Goal: Transaction & Acquisition: Purchase product/service

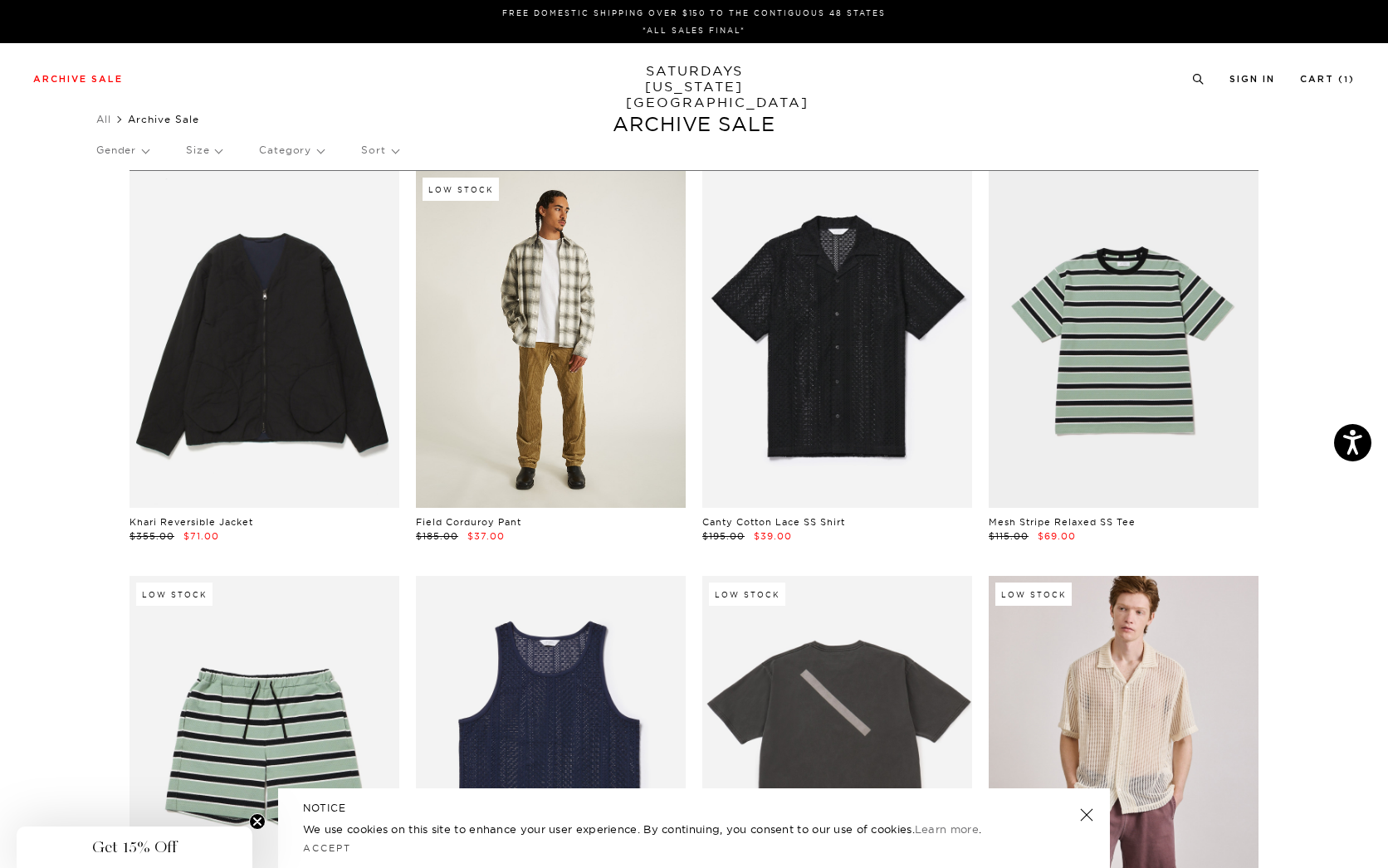
click at [567, 316] on link at bounding box center [551, 339] width 270 height 337
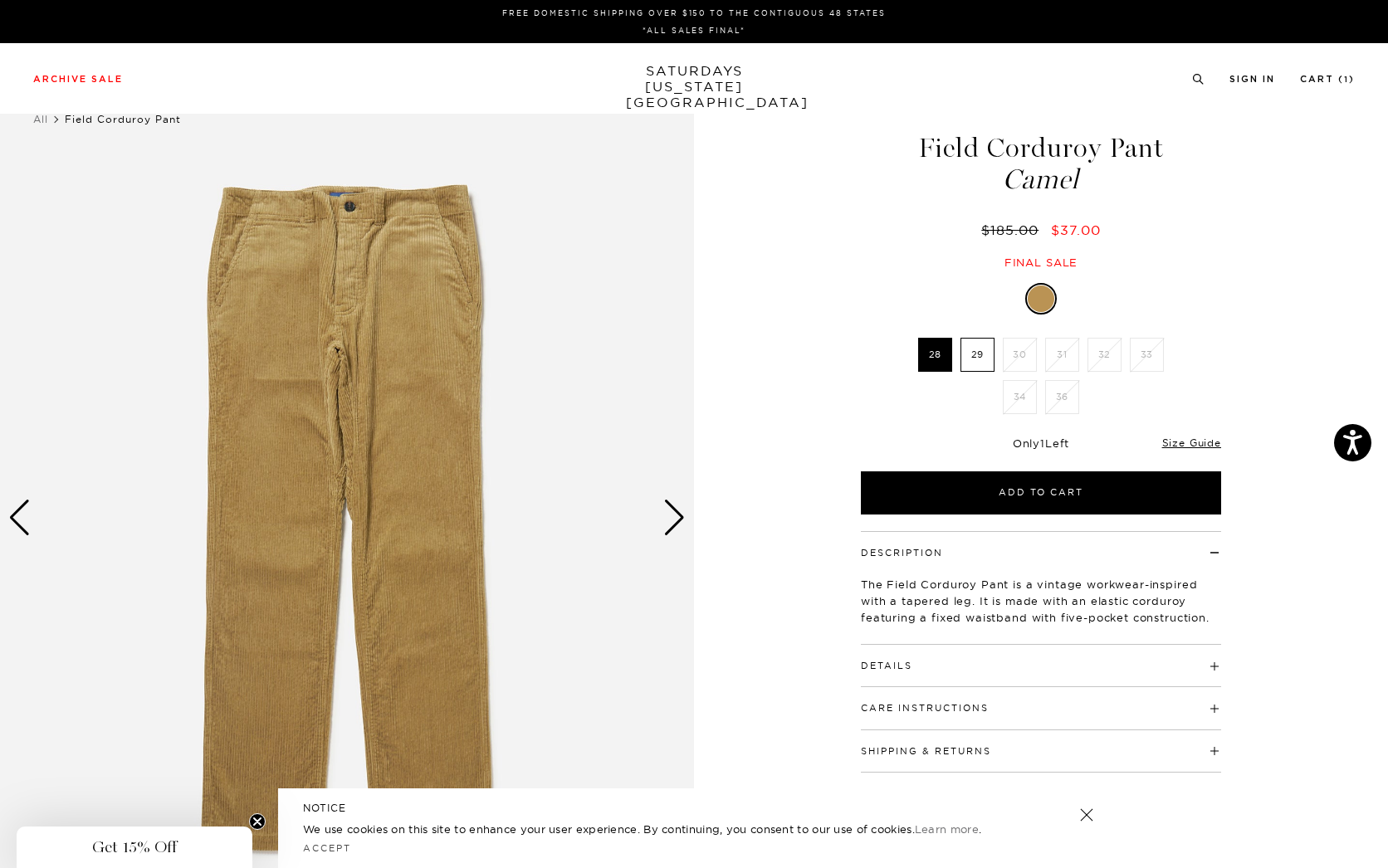
click at [675, 518] on div "Next slide" at bounding box center [674, 517] width 22 height 36
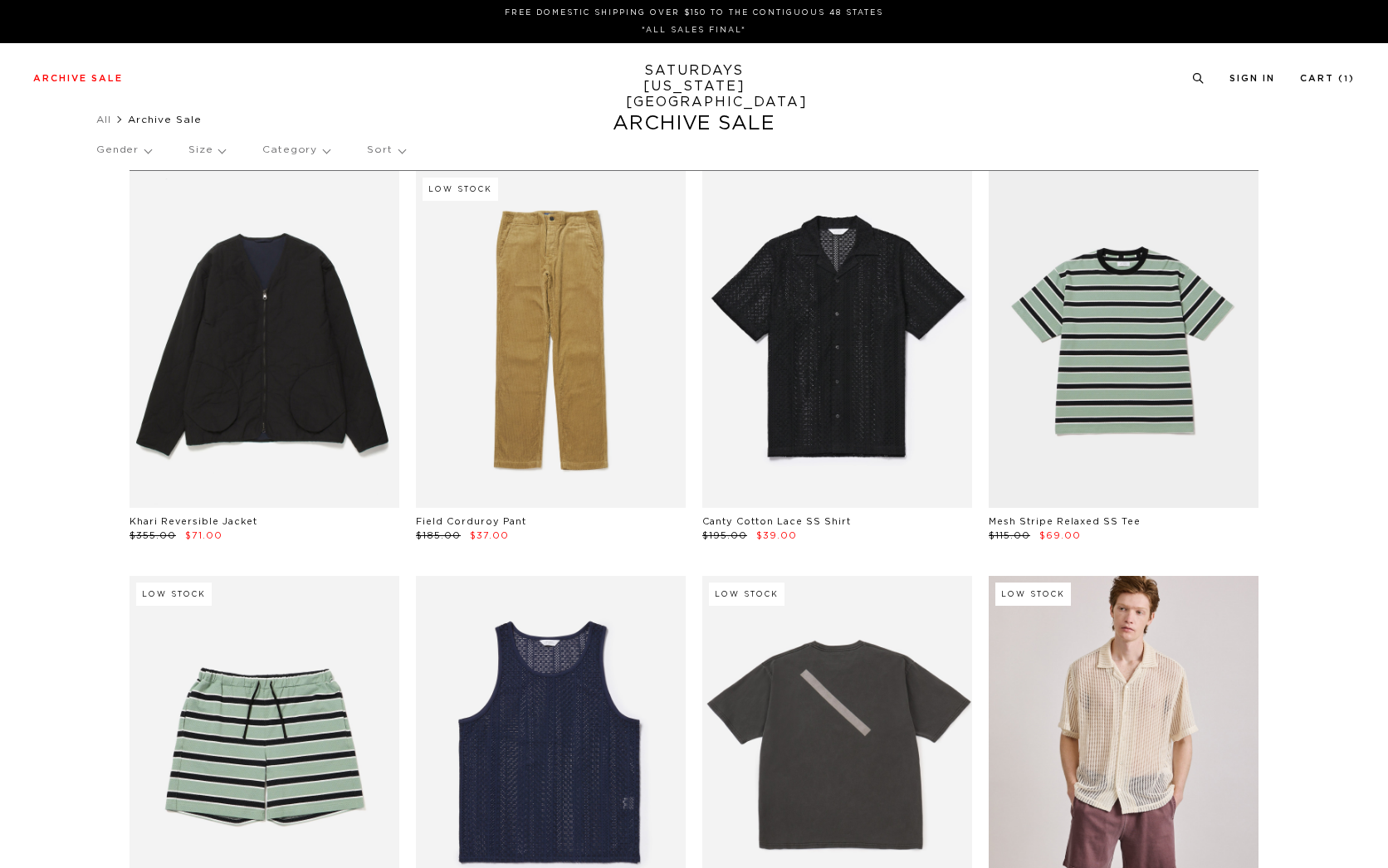
click at [293, 145] on p "Category" at bounding box center [295, 150] width 67 height 38
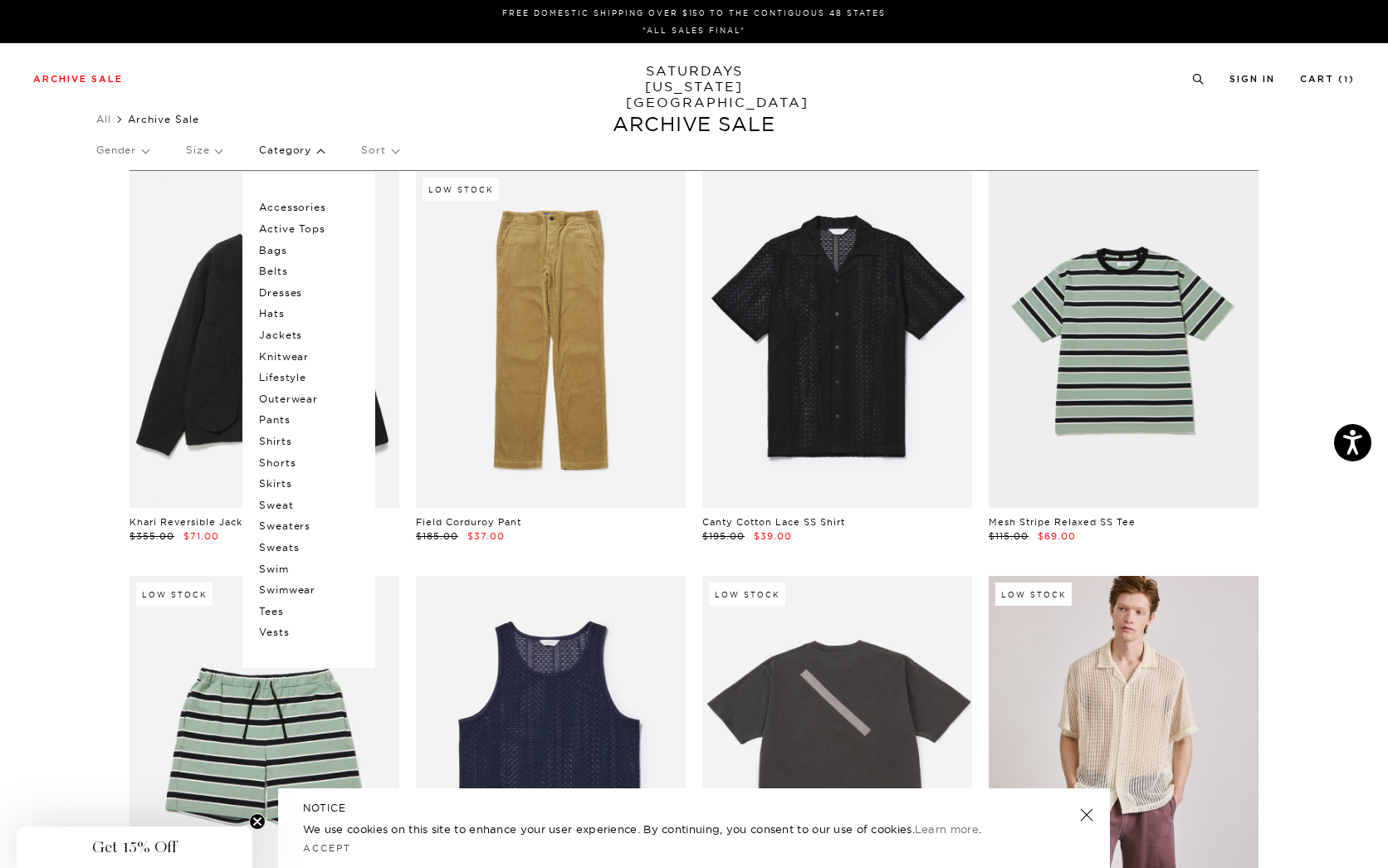
click at [277, 416] on p "Pants" at bounding box center [309, 420] width 99 height 21
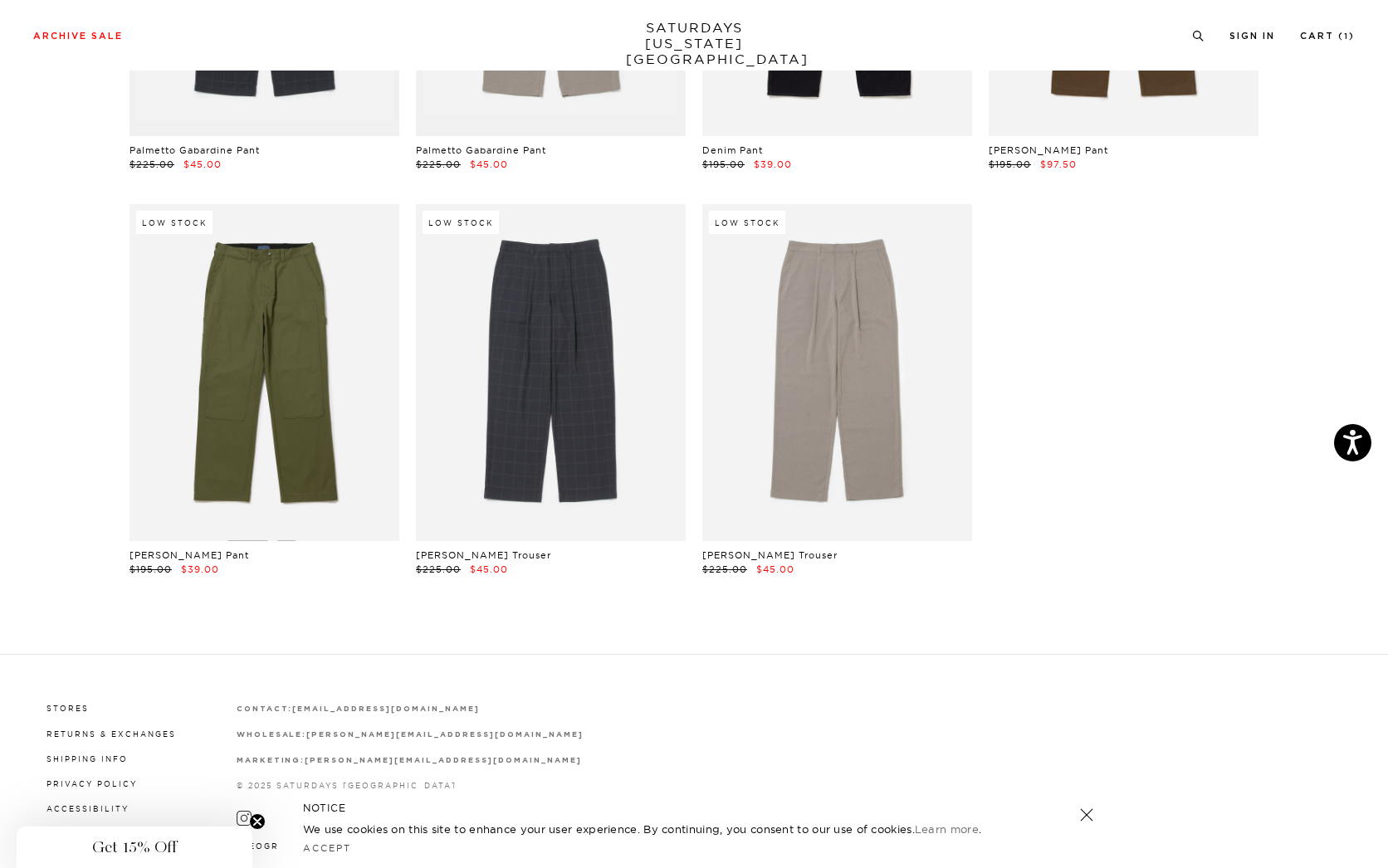
scroll to position [1659, 0]
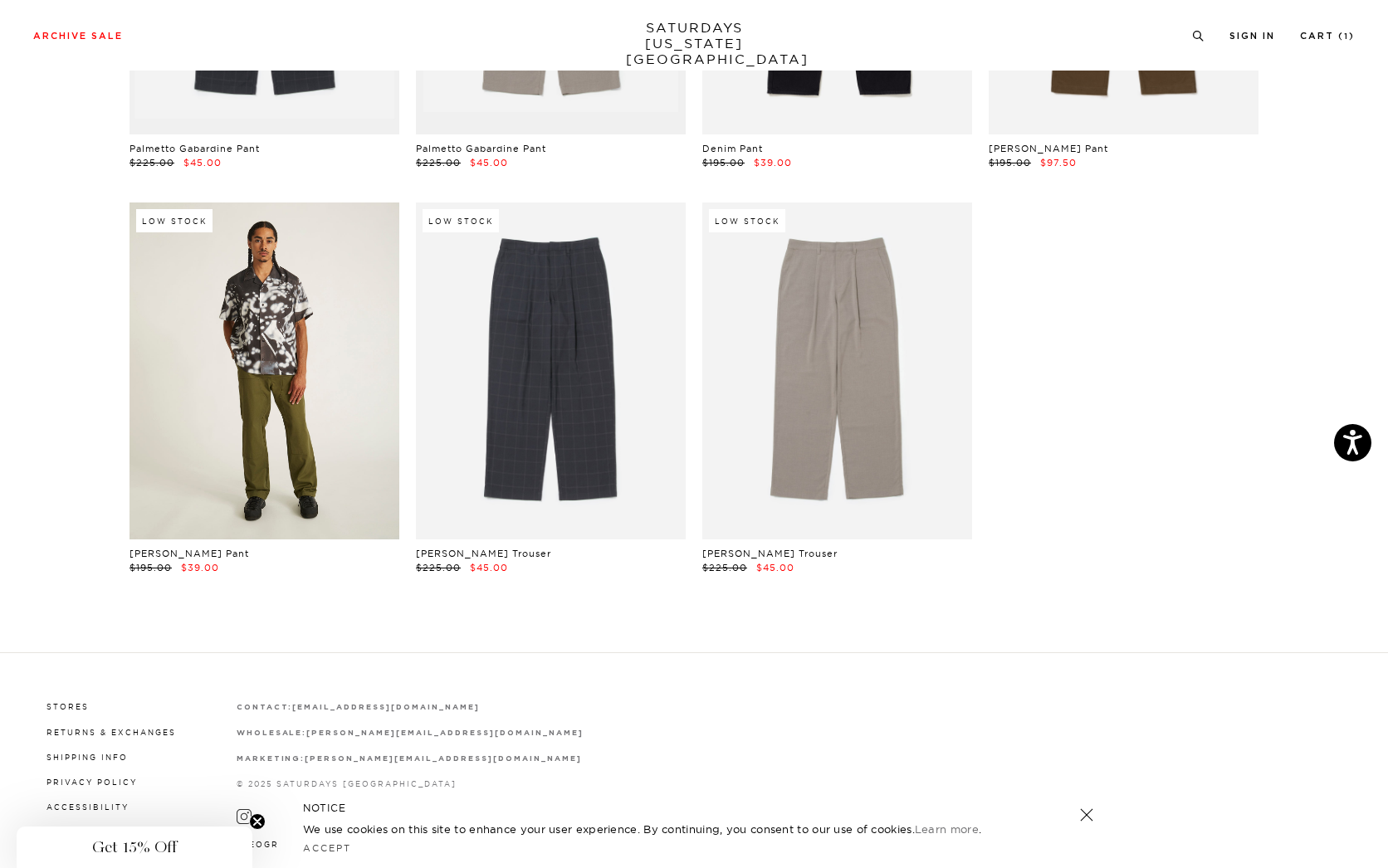
click at [170, 355] on link at bounding box center [264, 371] width 270 height 337
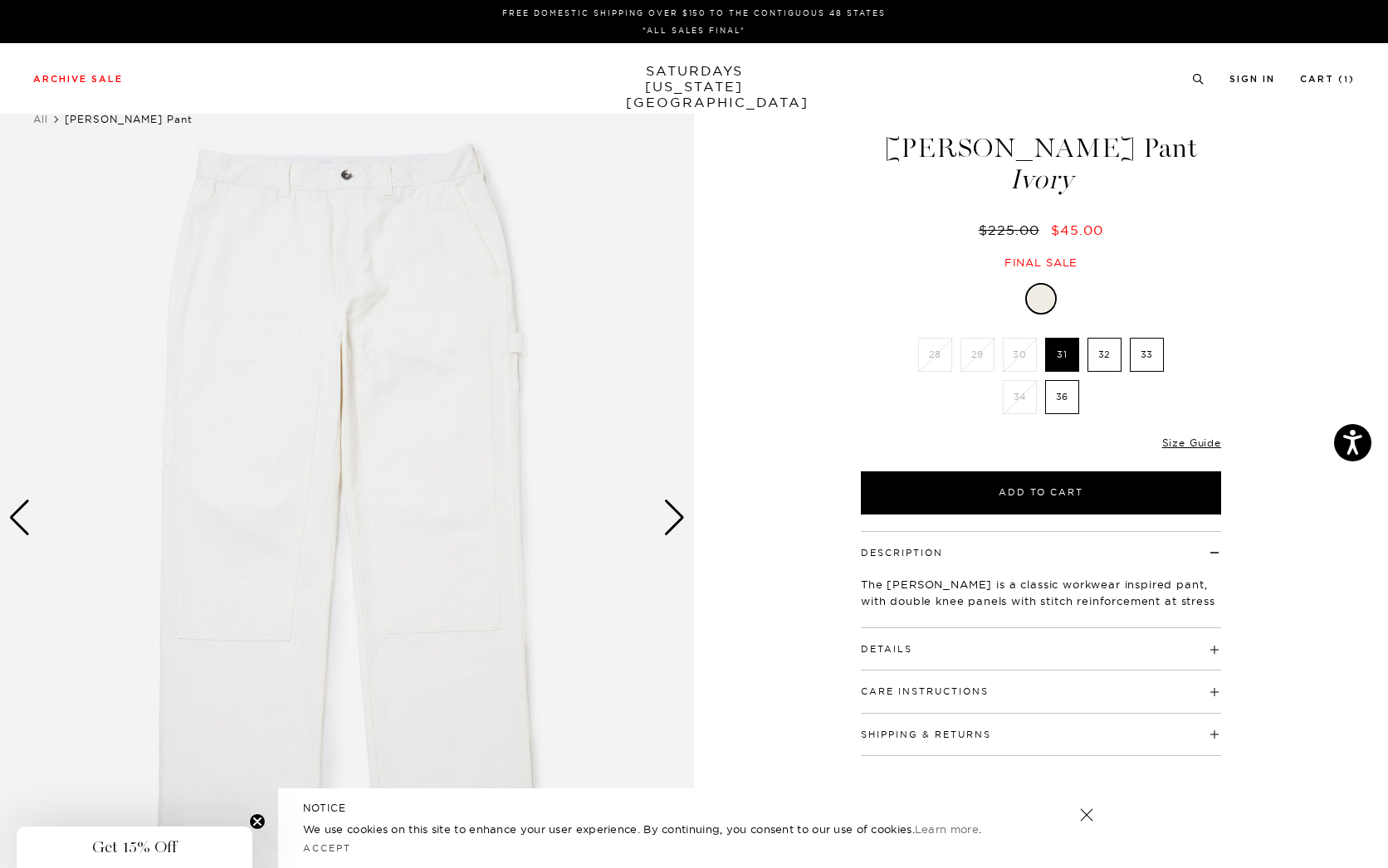
click at [673, 512] on div "Next slide" at bounding box center [674, 517] width 22 height 36
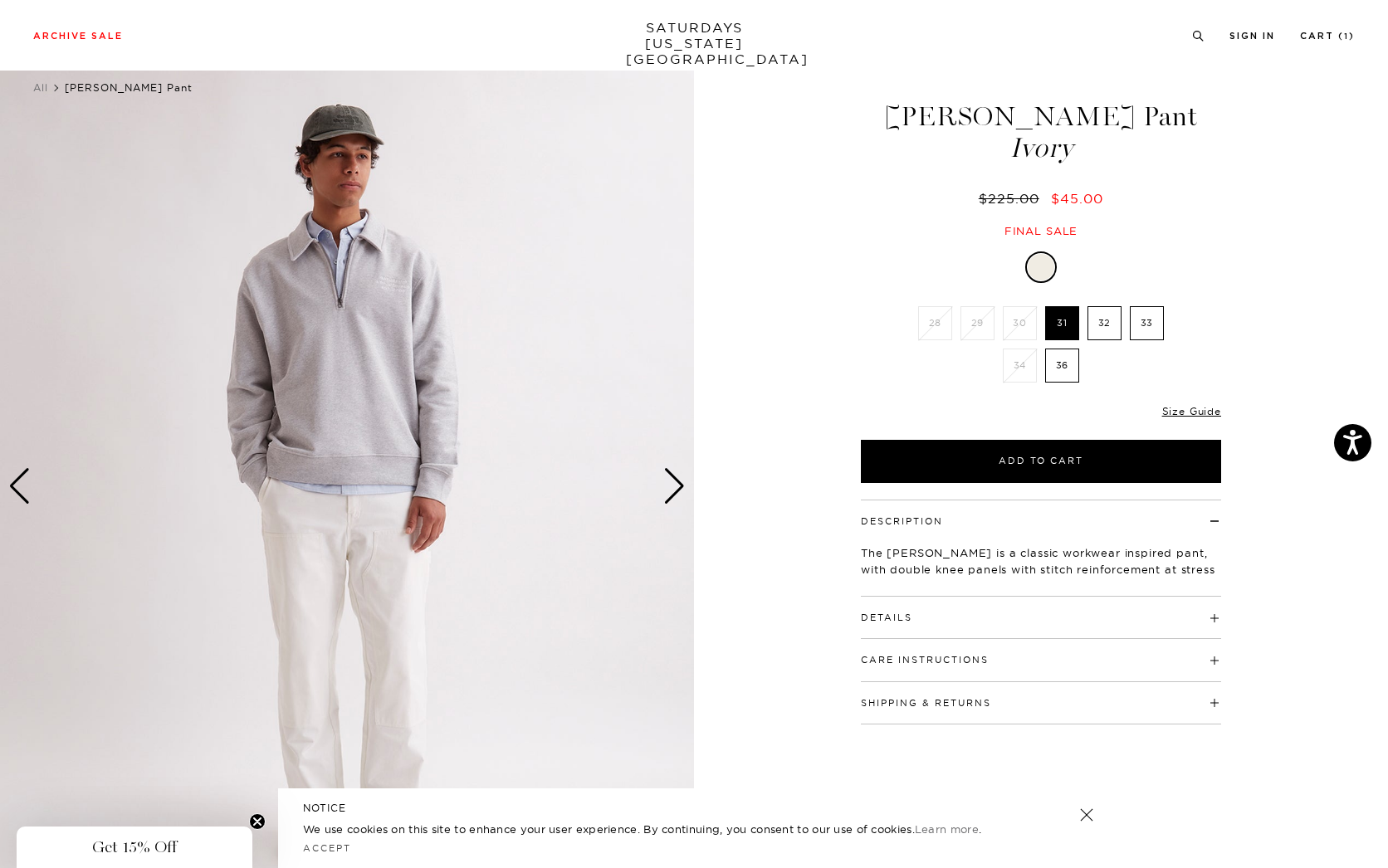
scroll to position [166, 0]
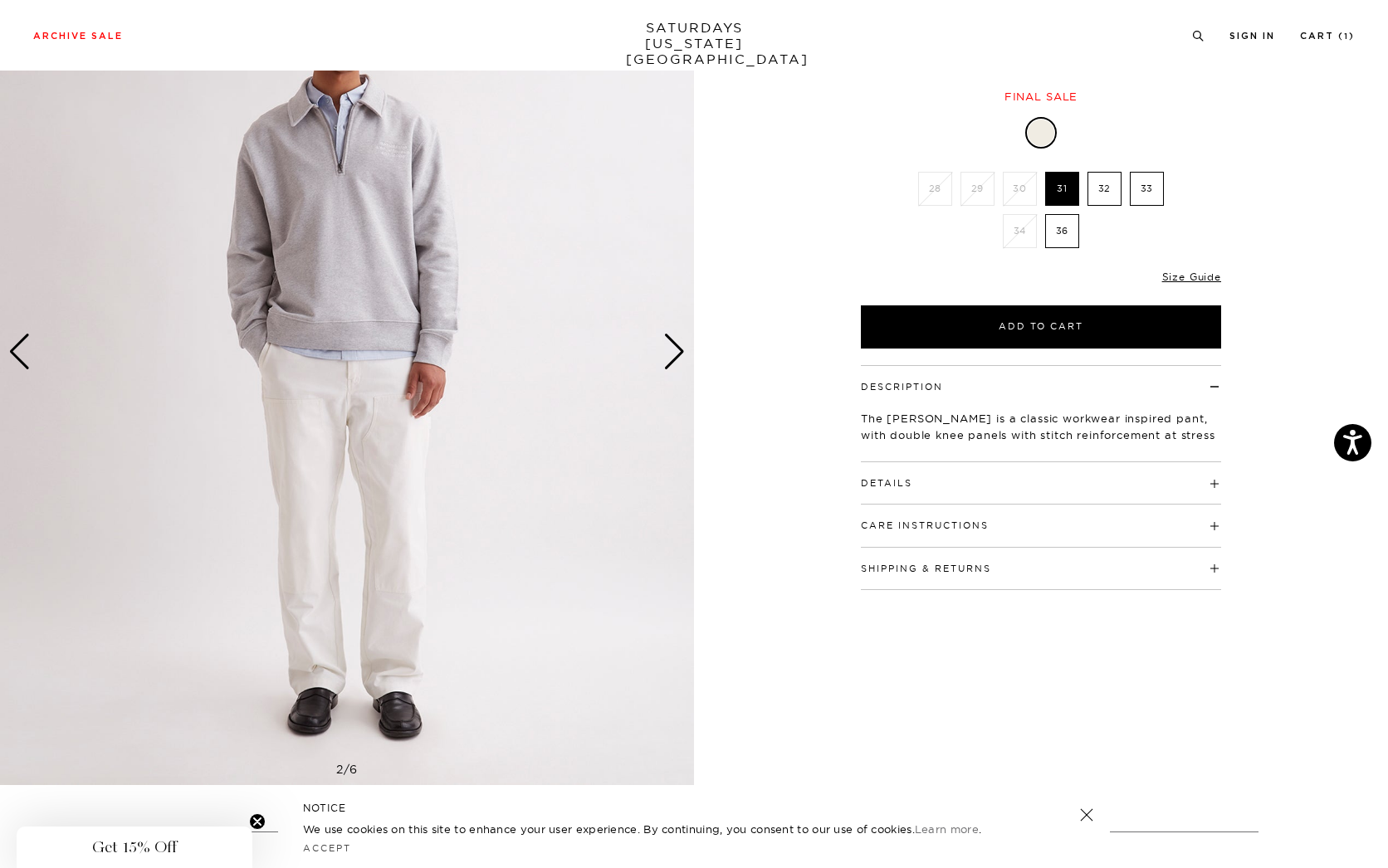
click at [678, 348] on div "Next slide" at bounding box center [674, 351] width 22 height 36
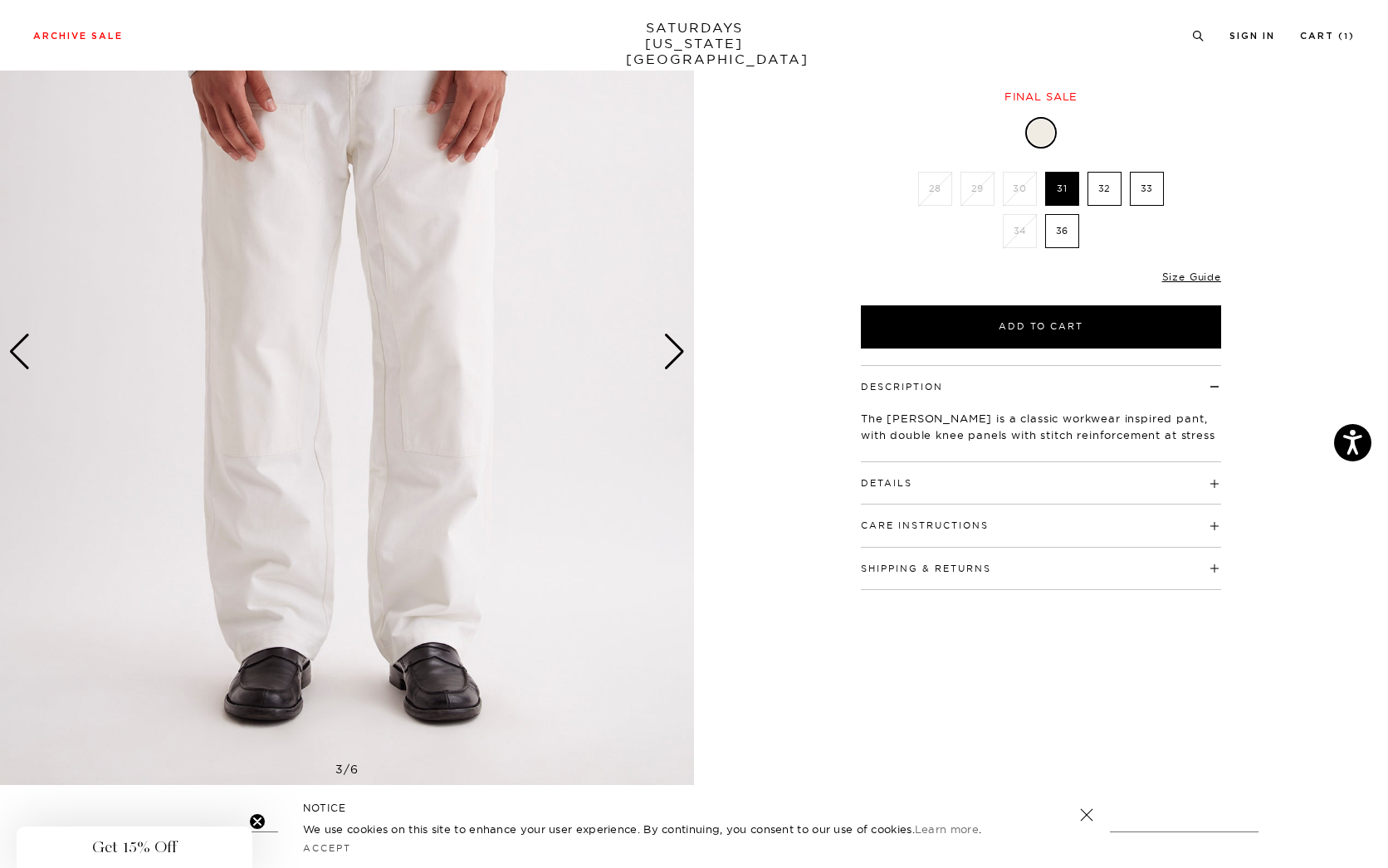
click at [678, 348] on div "Next slide" at bounding box center [674, 351] width 22 height 36
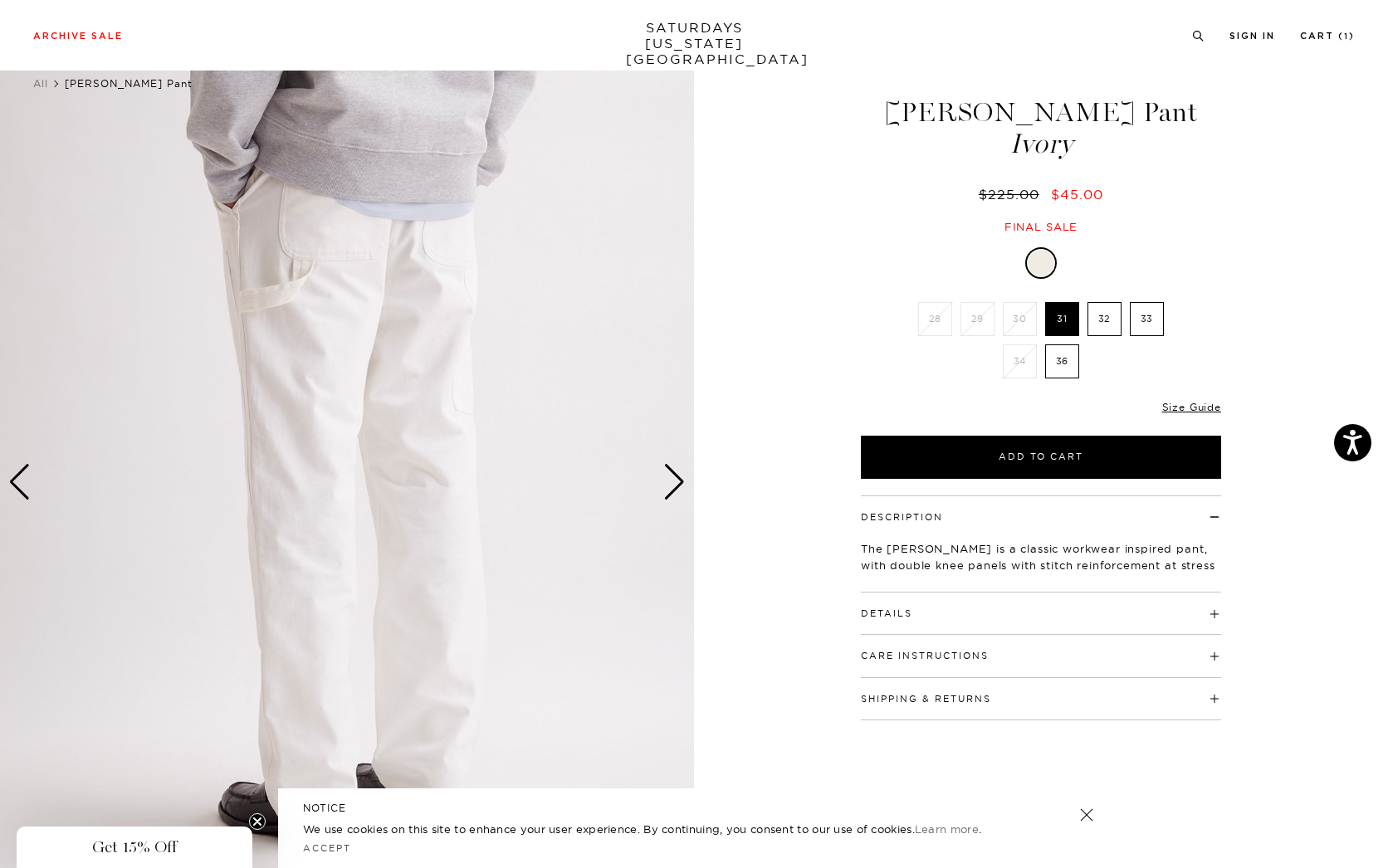
scroll to position [0, 0]
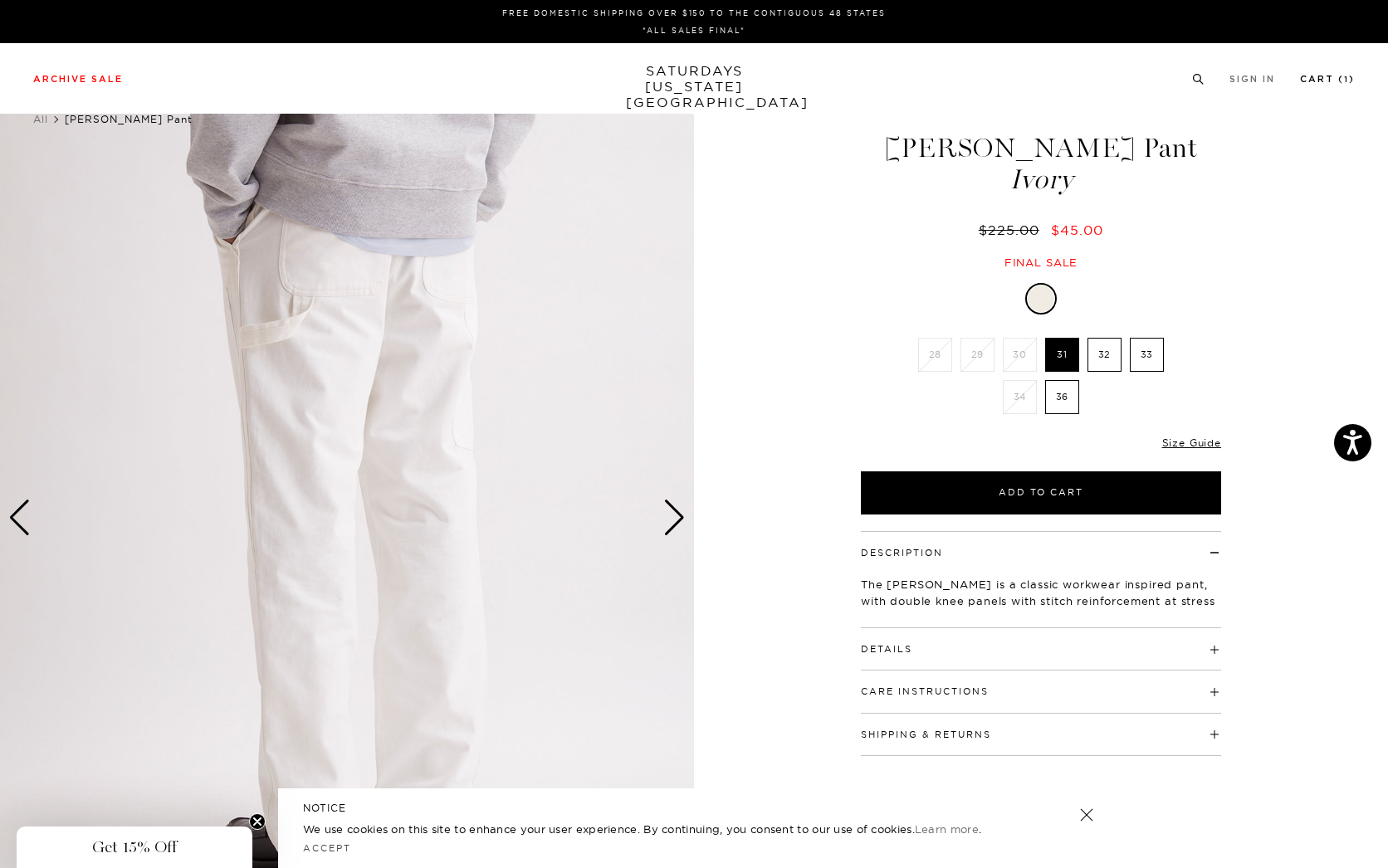
click at [1304, 80] on link "Cart ( 1 )" at bounding box center [1327, 79] width 55 height 9
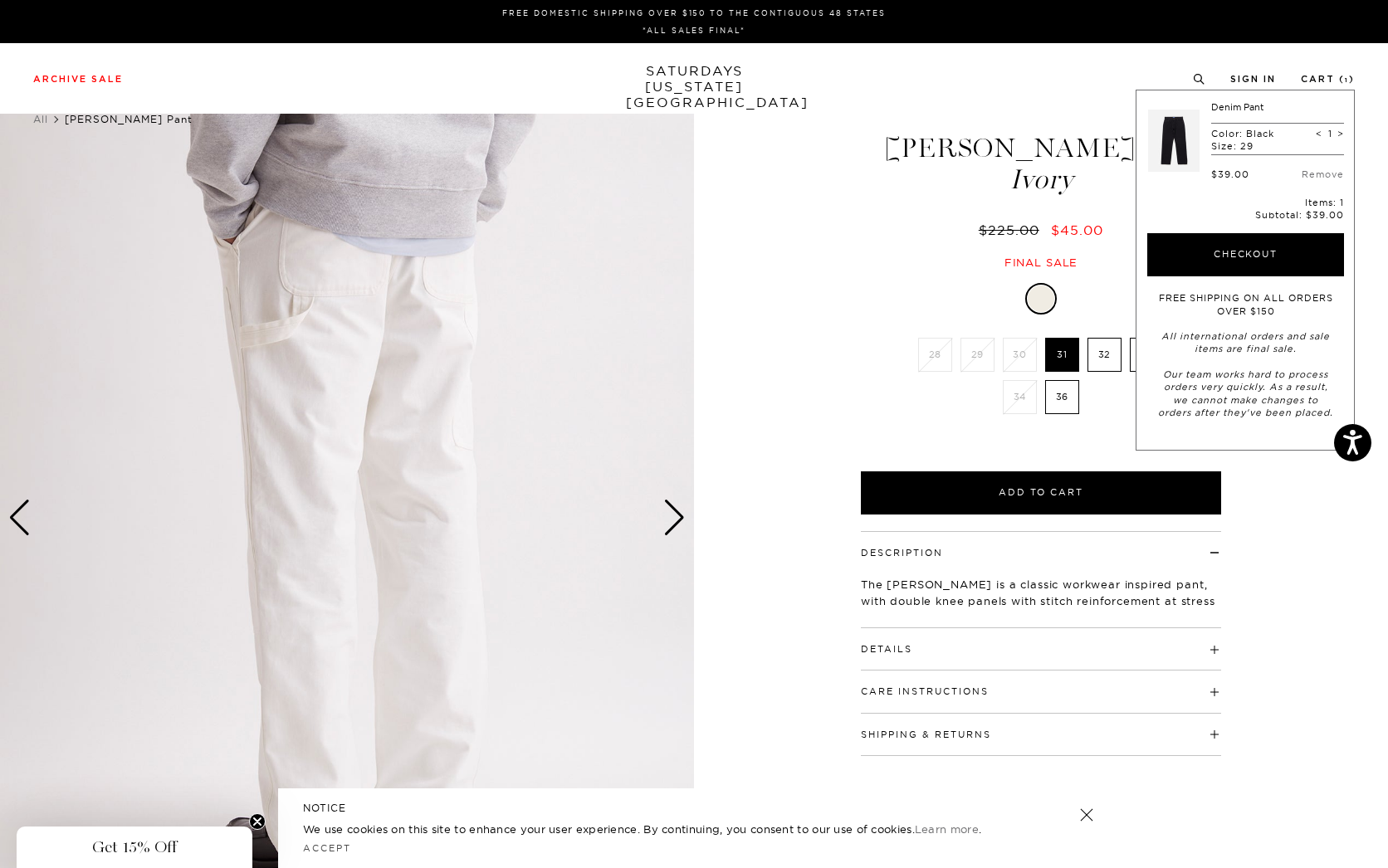
click at [1183, 150] on link at bounding box center [1173, 140] width 52 height 78
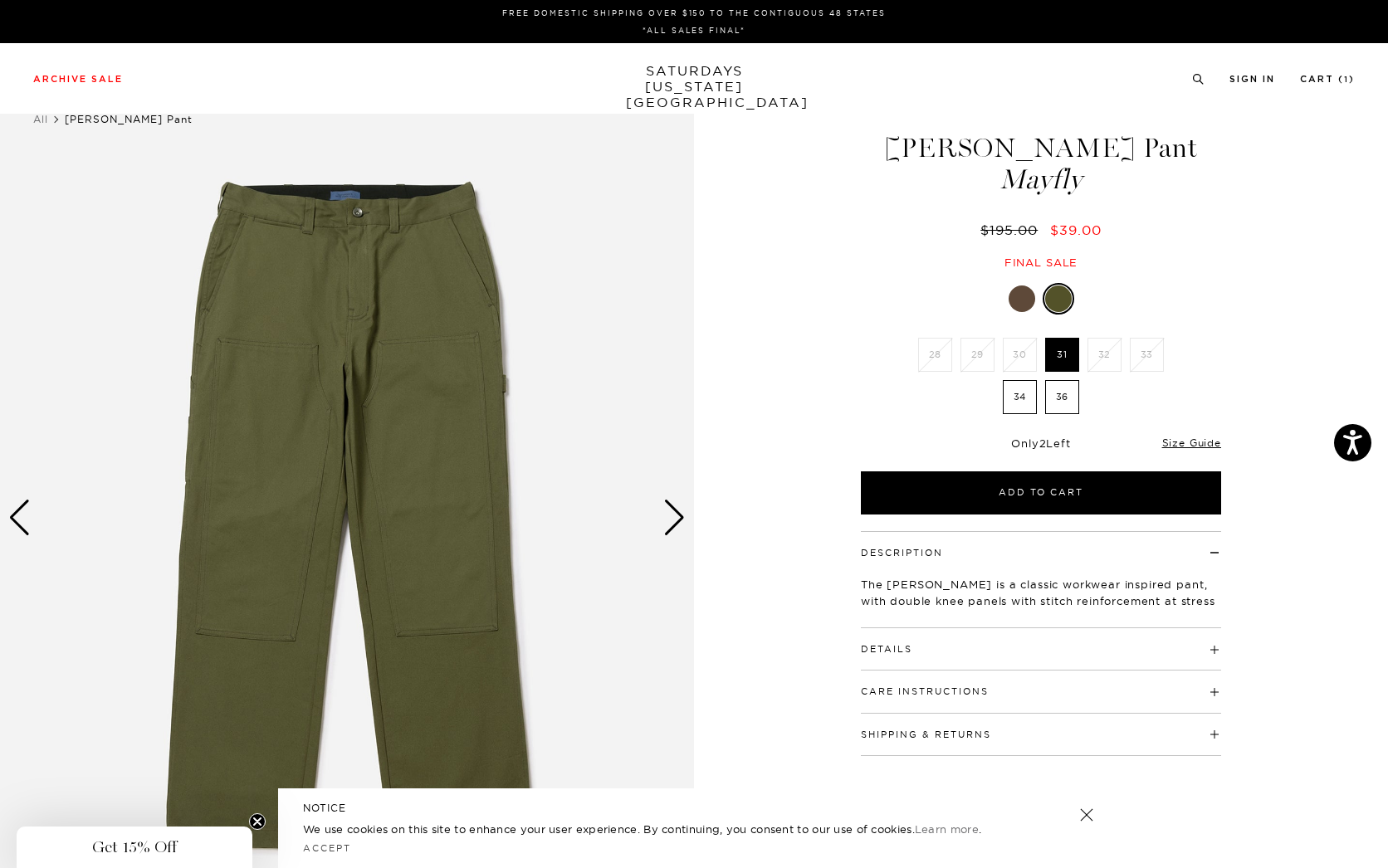
click at [1029, 288] on div at bounding box center [1021, 298] width 26 height 26
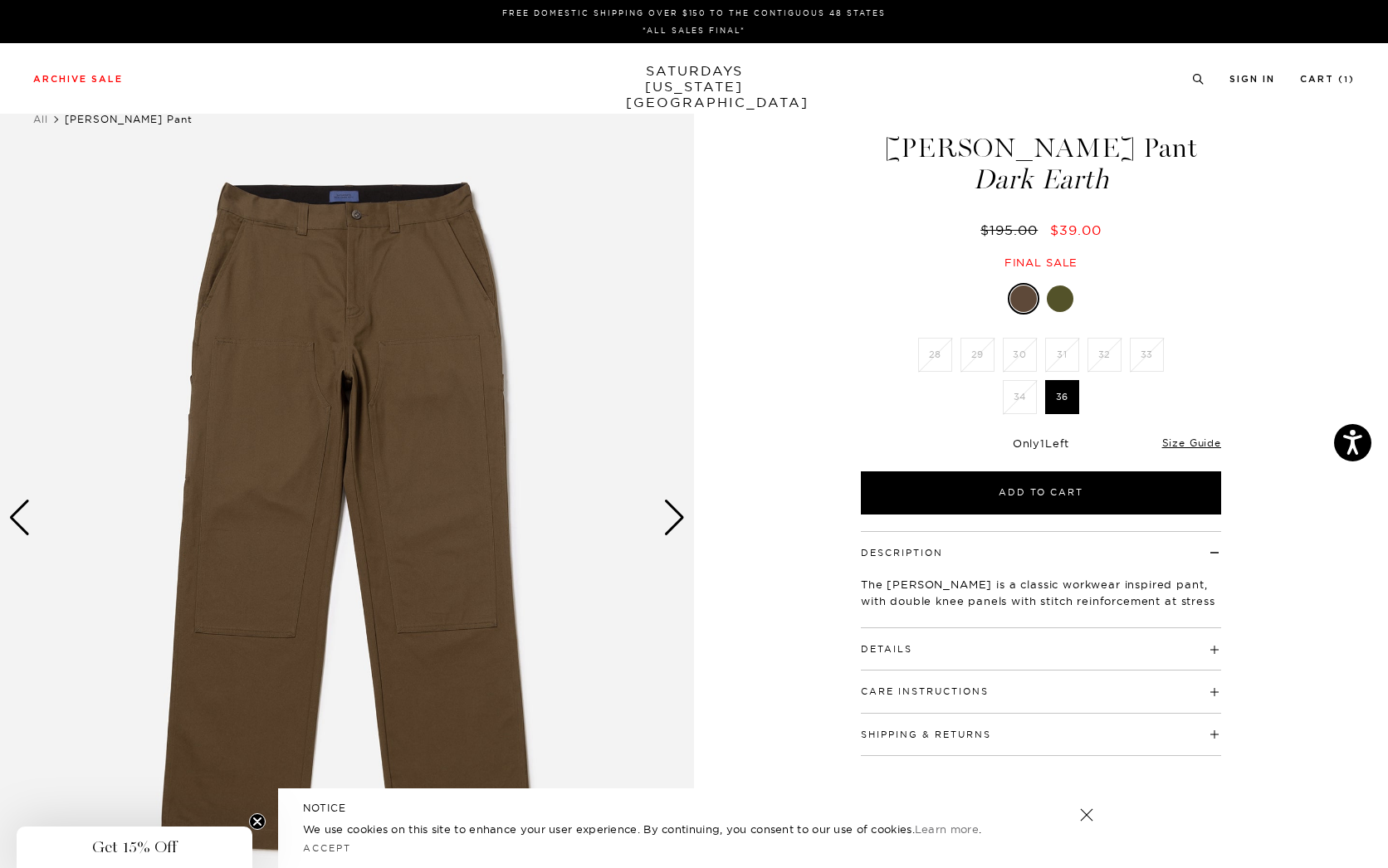
click at [1064, 299] on div at bounding box center [1060, 298] width 26 height 26
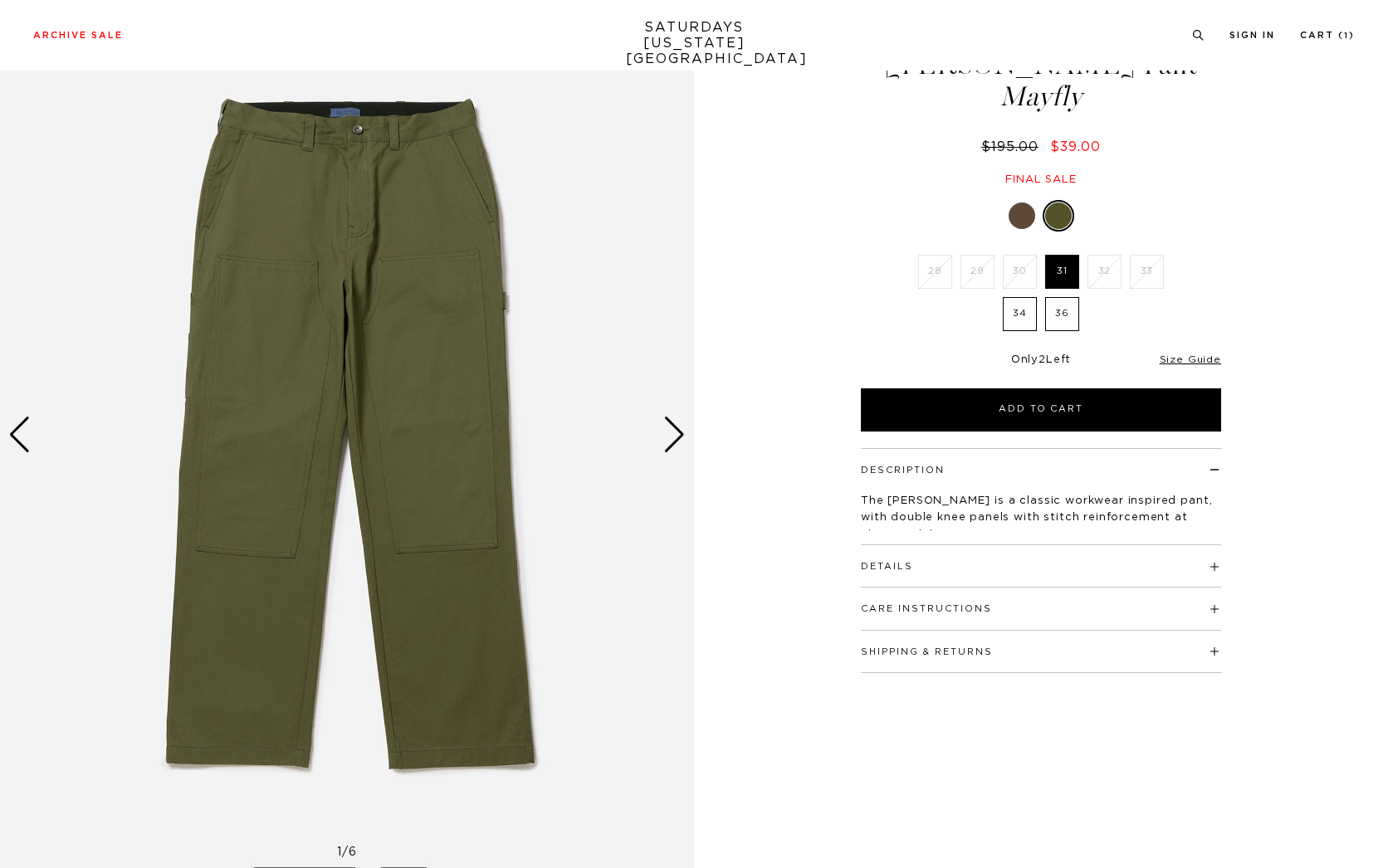
click at [676, 417] on div "Next slide" at bounding box center [674, 434] width 22 height 36
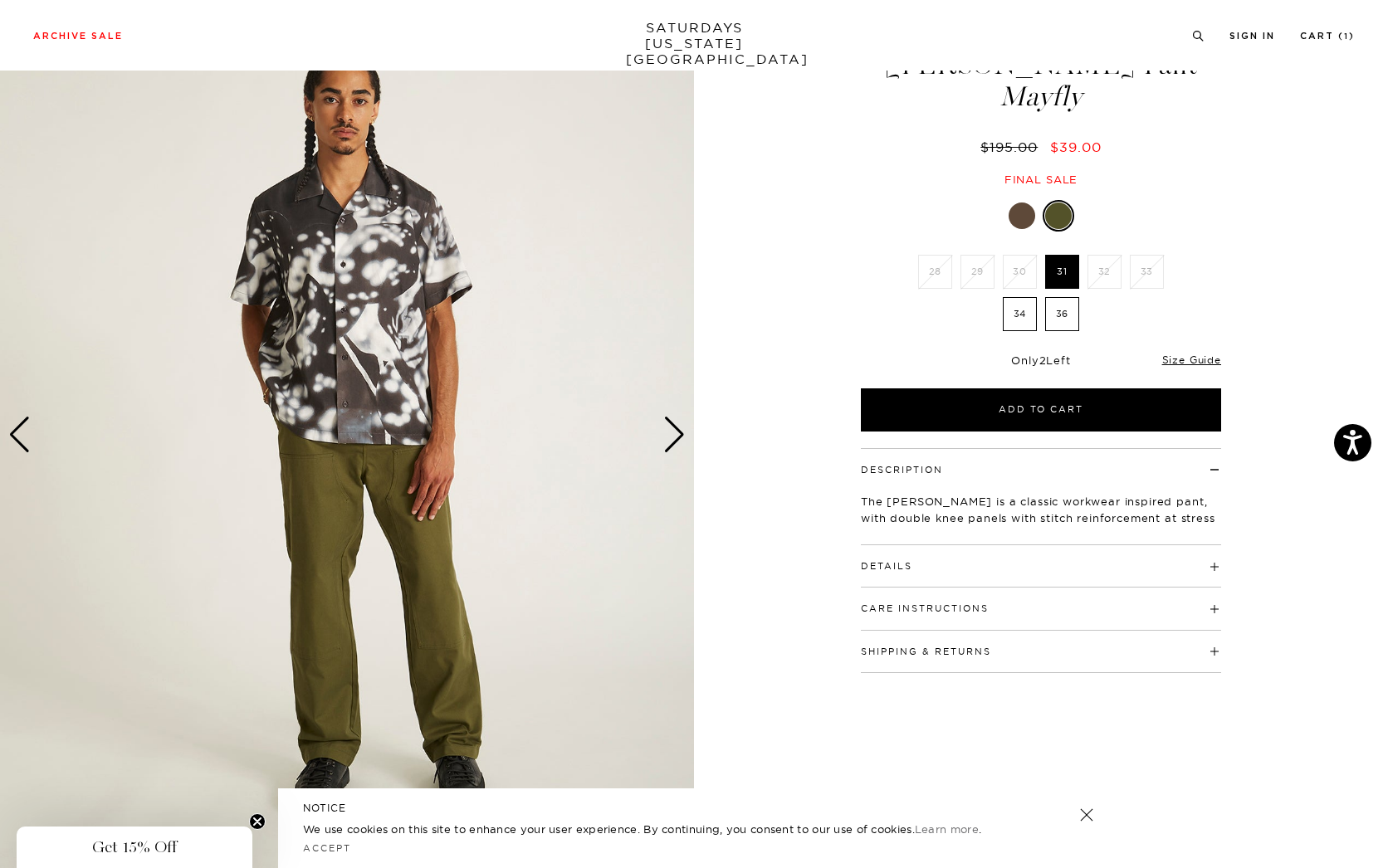
click at [676, 417] on div "Next slide" at bounding box center [674, 434] width 22 height 36
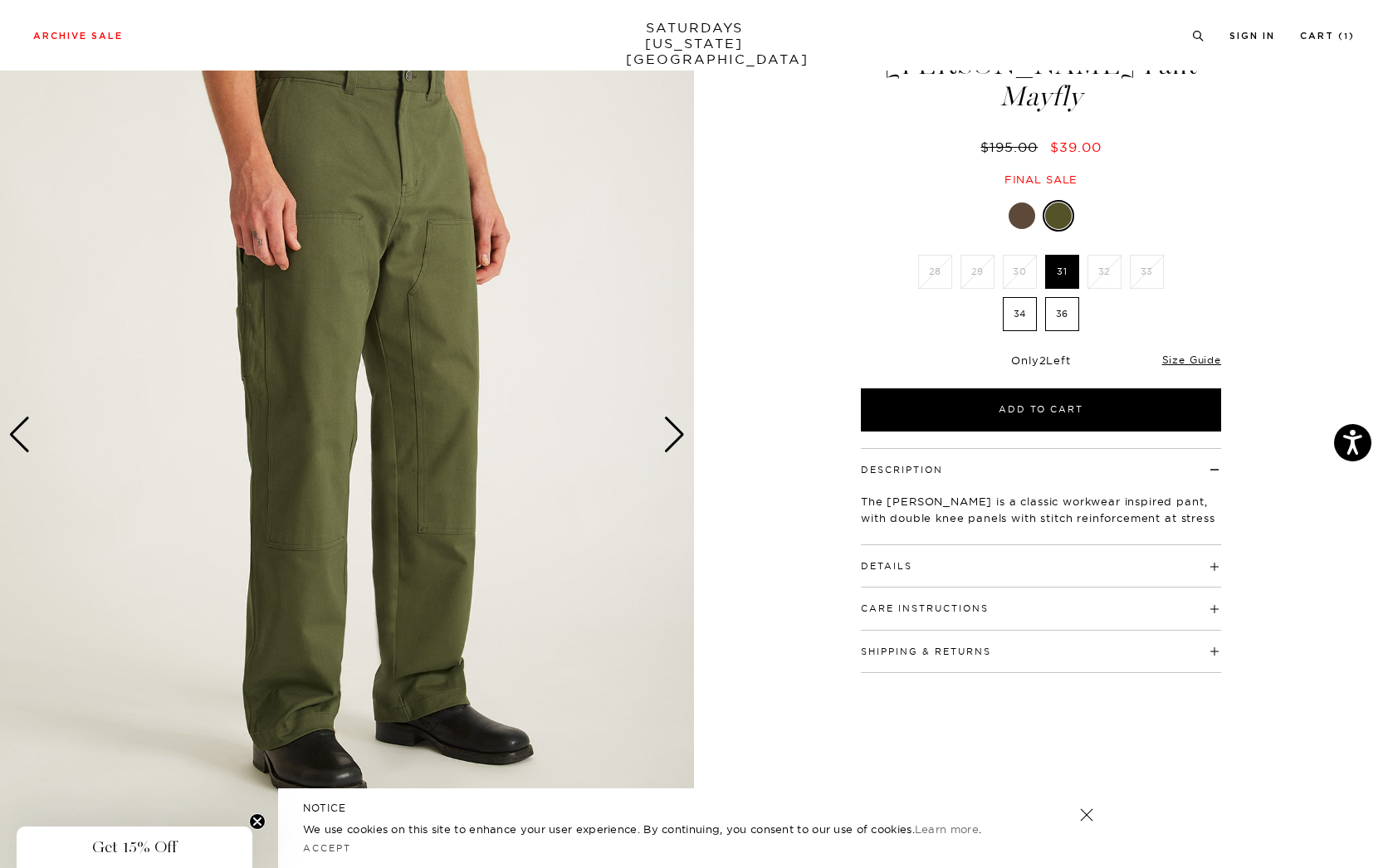
click at [676, 417] on div "Next slide" at bounding box center [674, 434] width 22 height 36
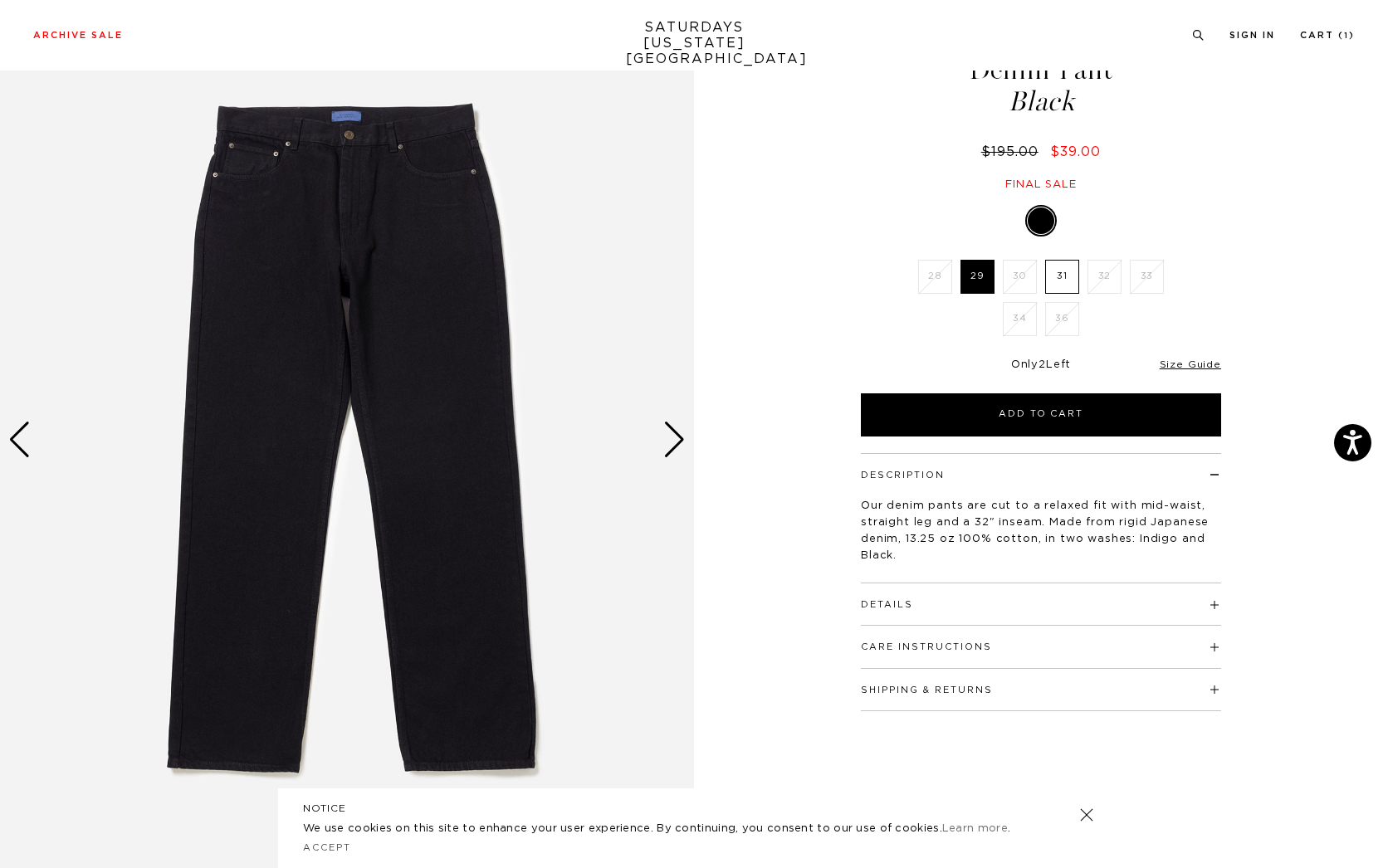
scroll to position [83, 0]
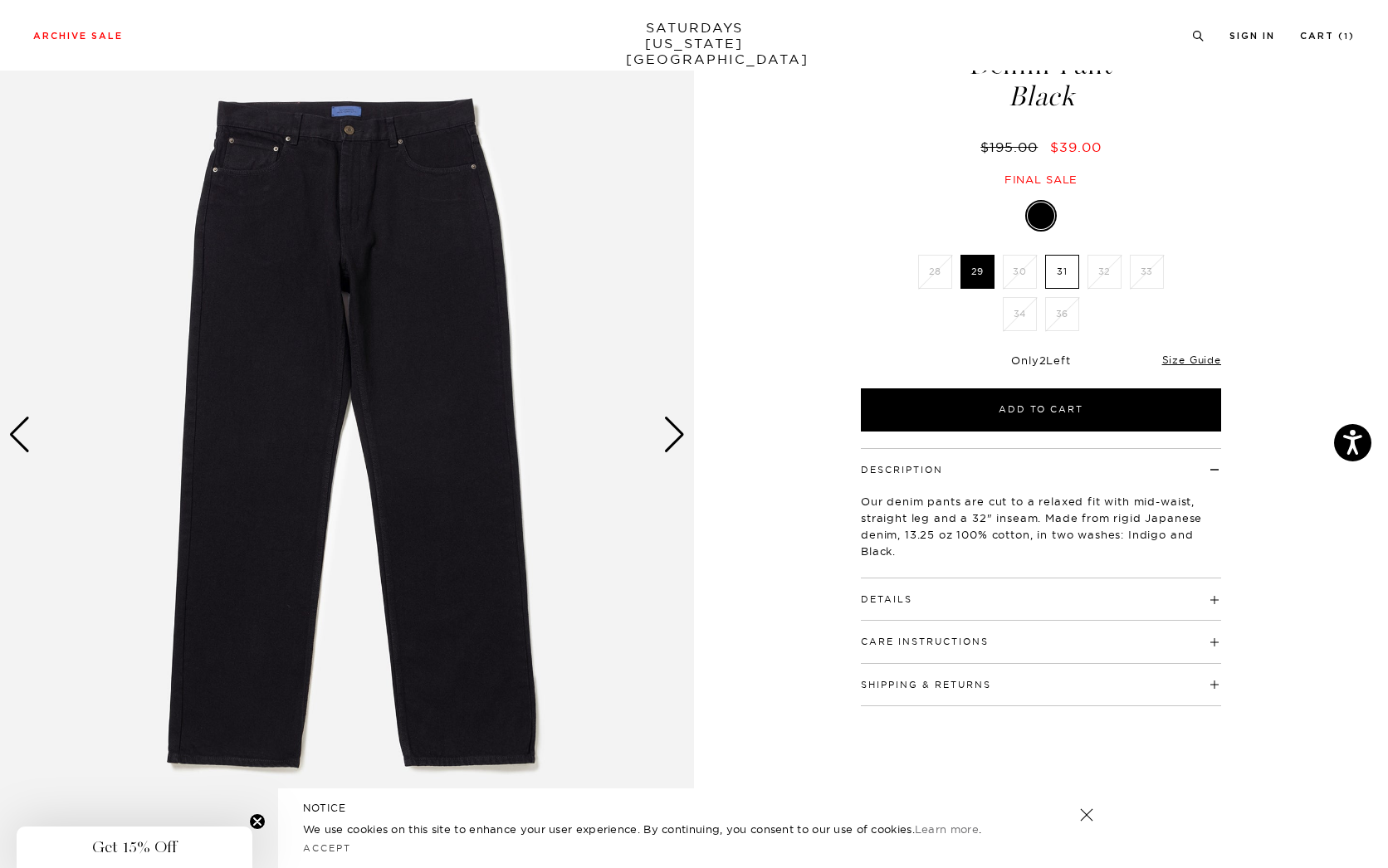
click at [910, 599] on button "Details" at bounding box center [886, 598] width 52 height 9
click at [673, 432] on div "Next slide" at bounding box center [674, 434] width 22 height 36
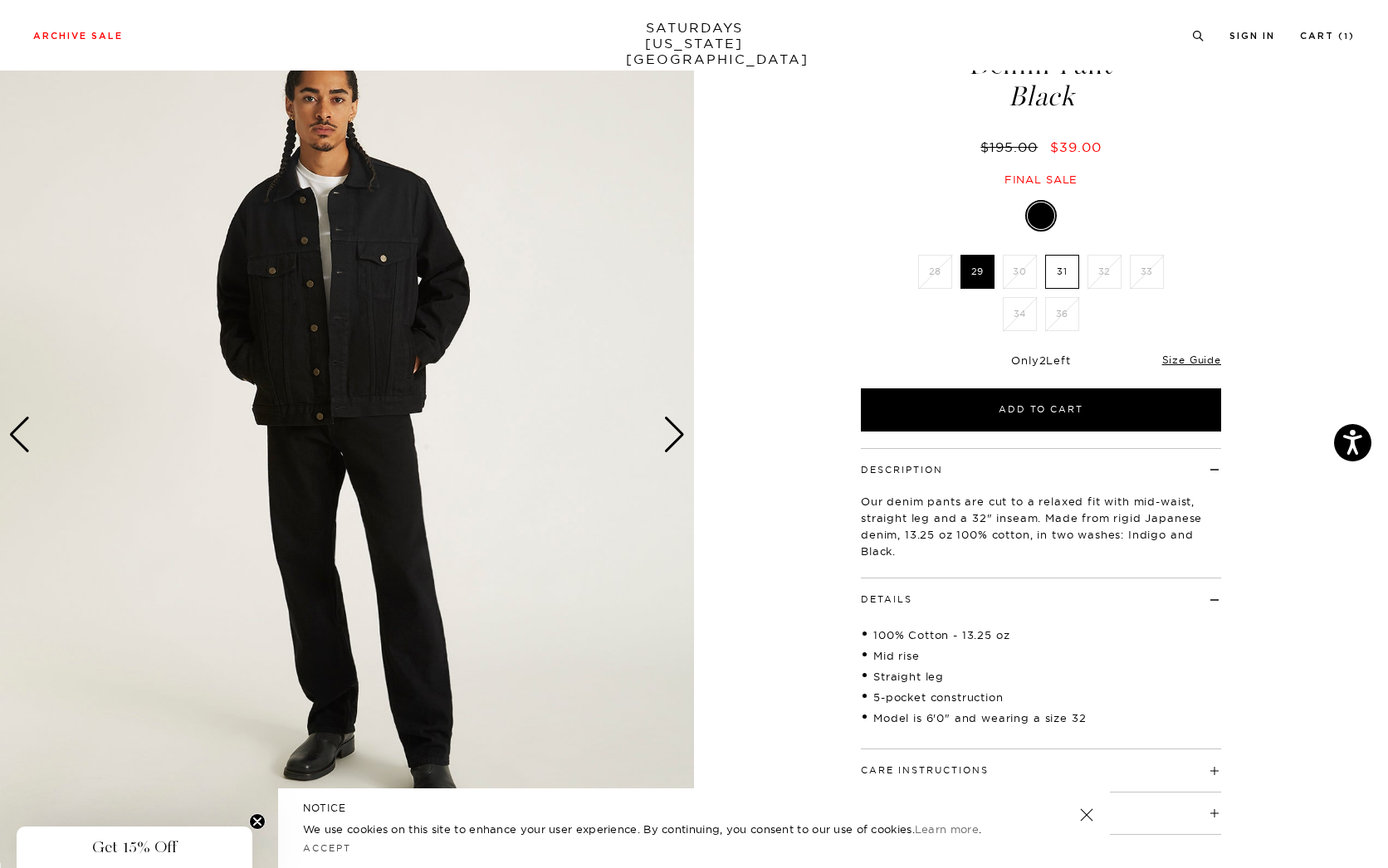
click at [673, 432] on div "Next slide" at bounding box center [674, 434] width 22 height 36
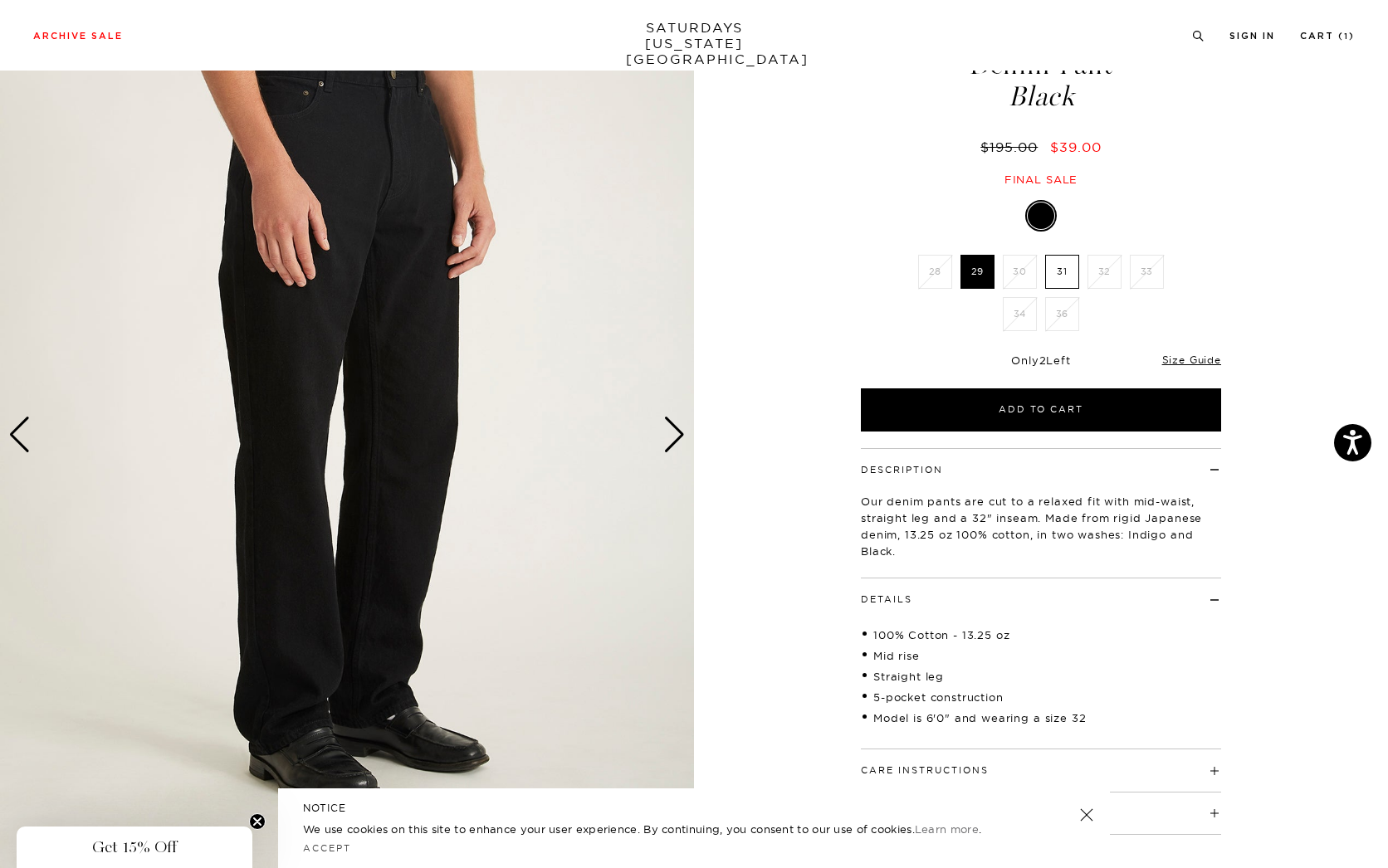
click at [673, 432] on div "Next slide" at bounding box center [674, 434] width 22 height 36
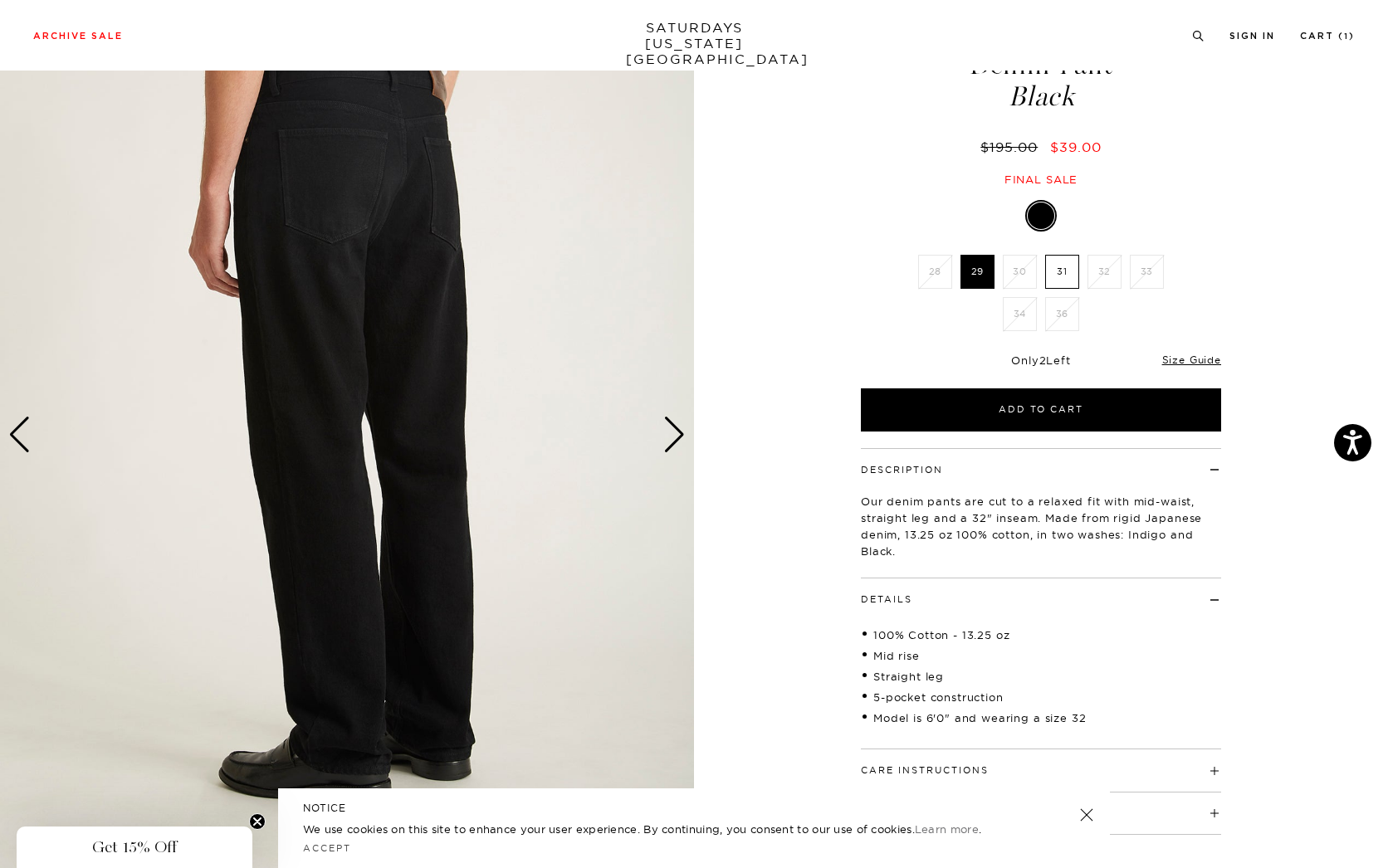
click at [673, 432] on div "Next slide" at bounding box center [674, 434] width 22 height 36
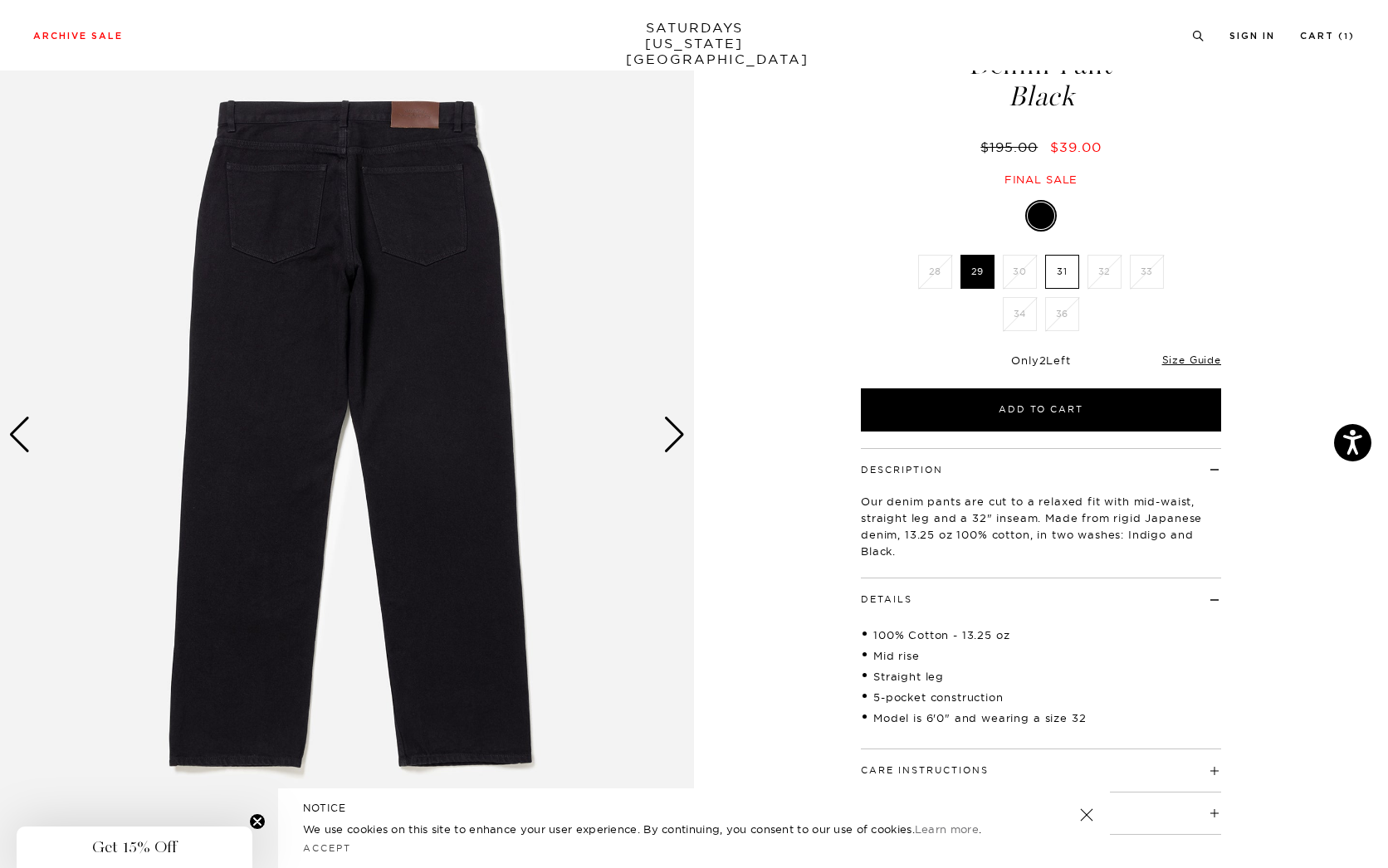
click at [673, 432] on div "Next slide" at bounding box center [674, 434] width 22 height 36
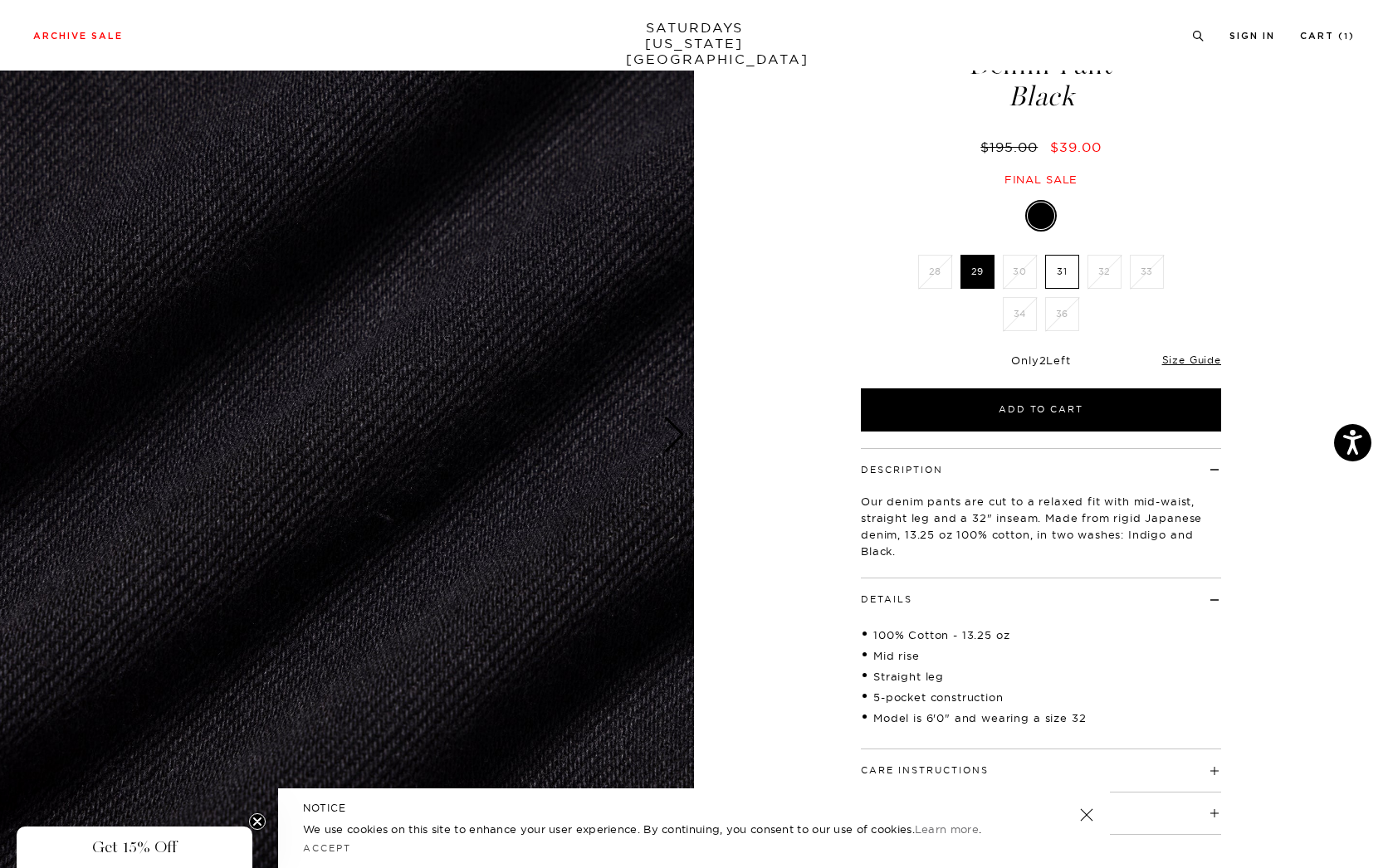
click at [673, 432] on div "Next slide" at bounding box center [674, 434] width 22 height 36
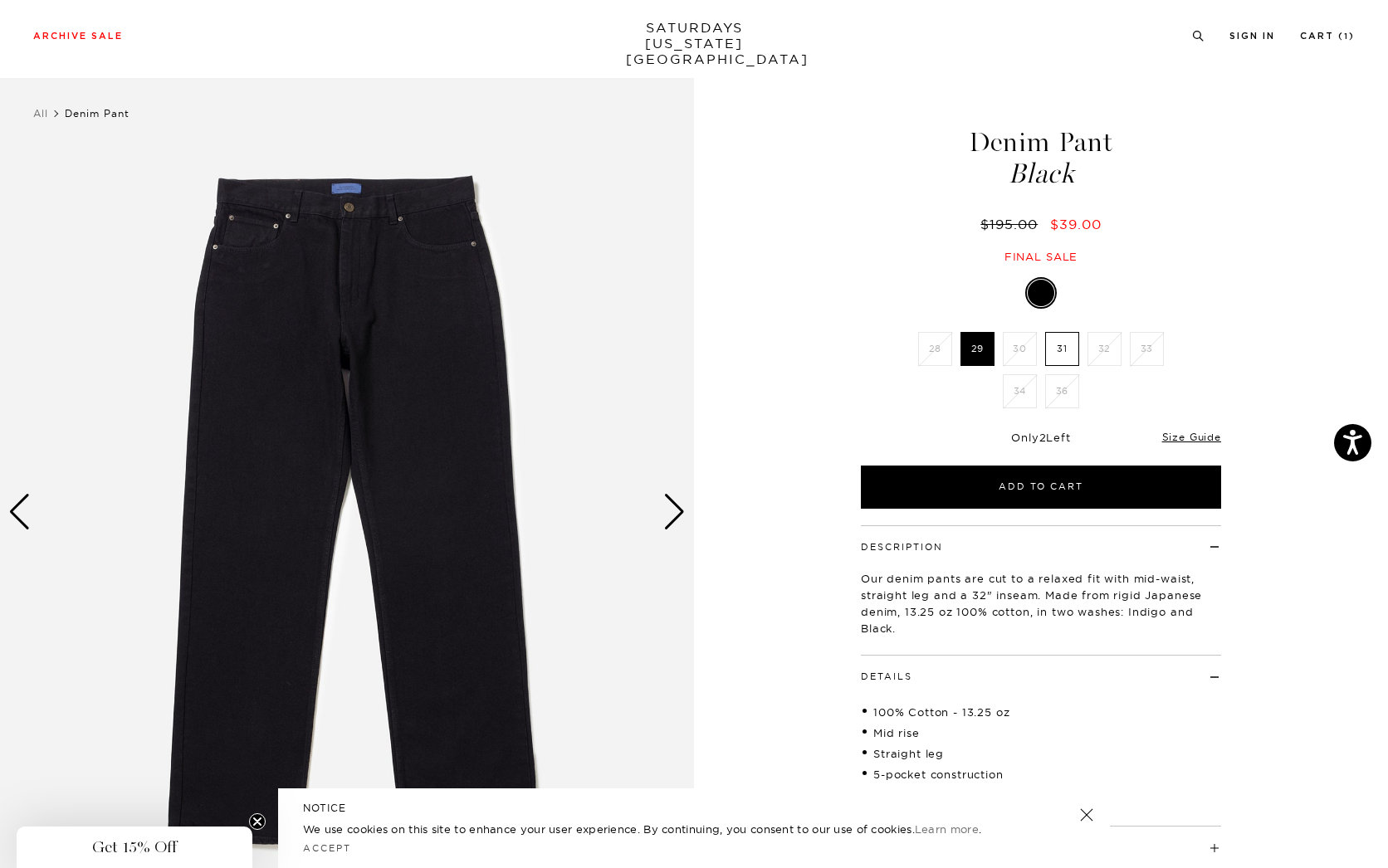
scroll to position [0, 0]
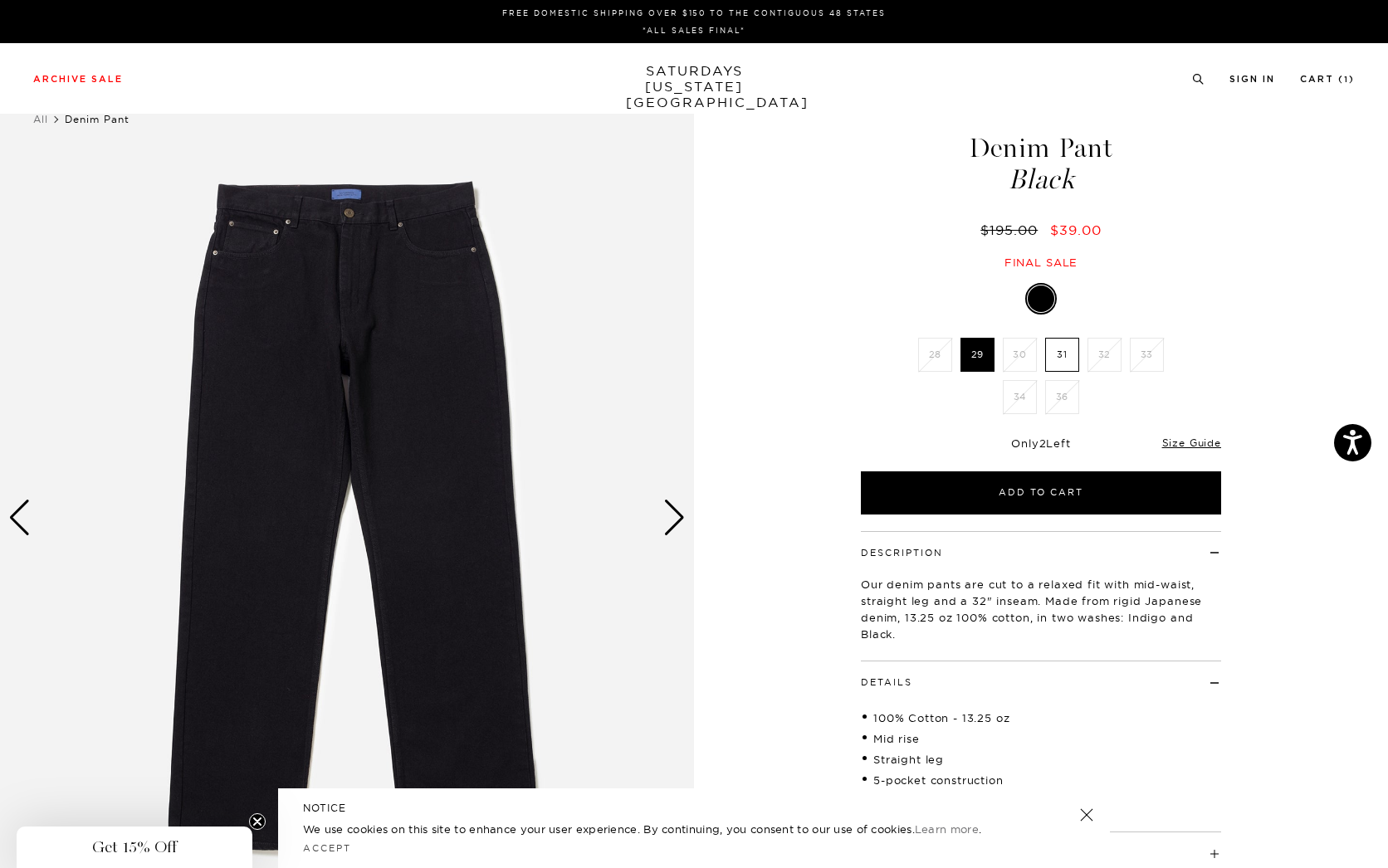
click at [1214, 274] on div "Denim Pant Black $195.00 $39.00 Final sale Denim Pant Black $195.00 $39.00 Fina…" at bounding box center [1041, 517] width 415 height 867
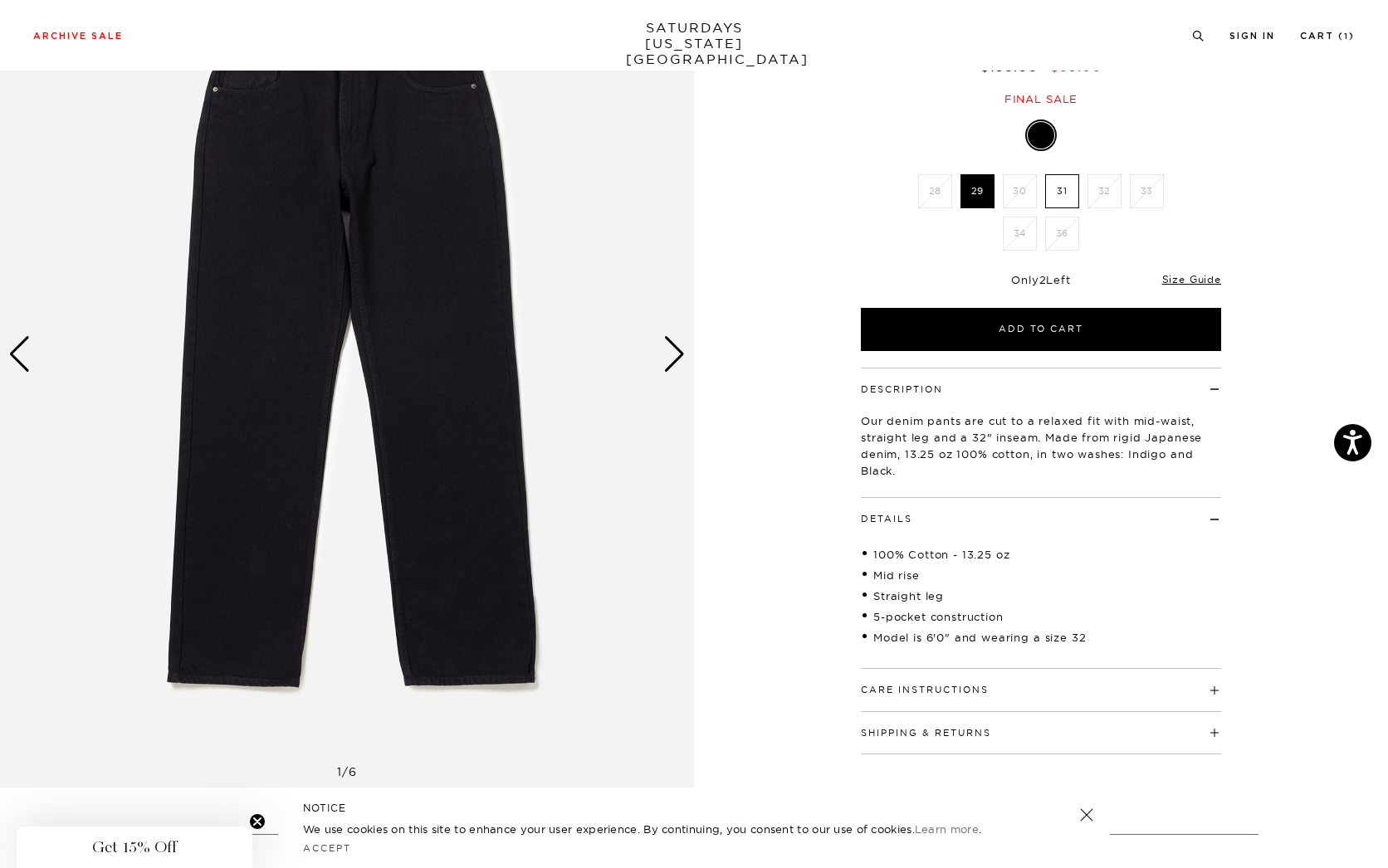
scroll to position [166, 0]
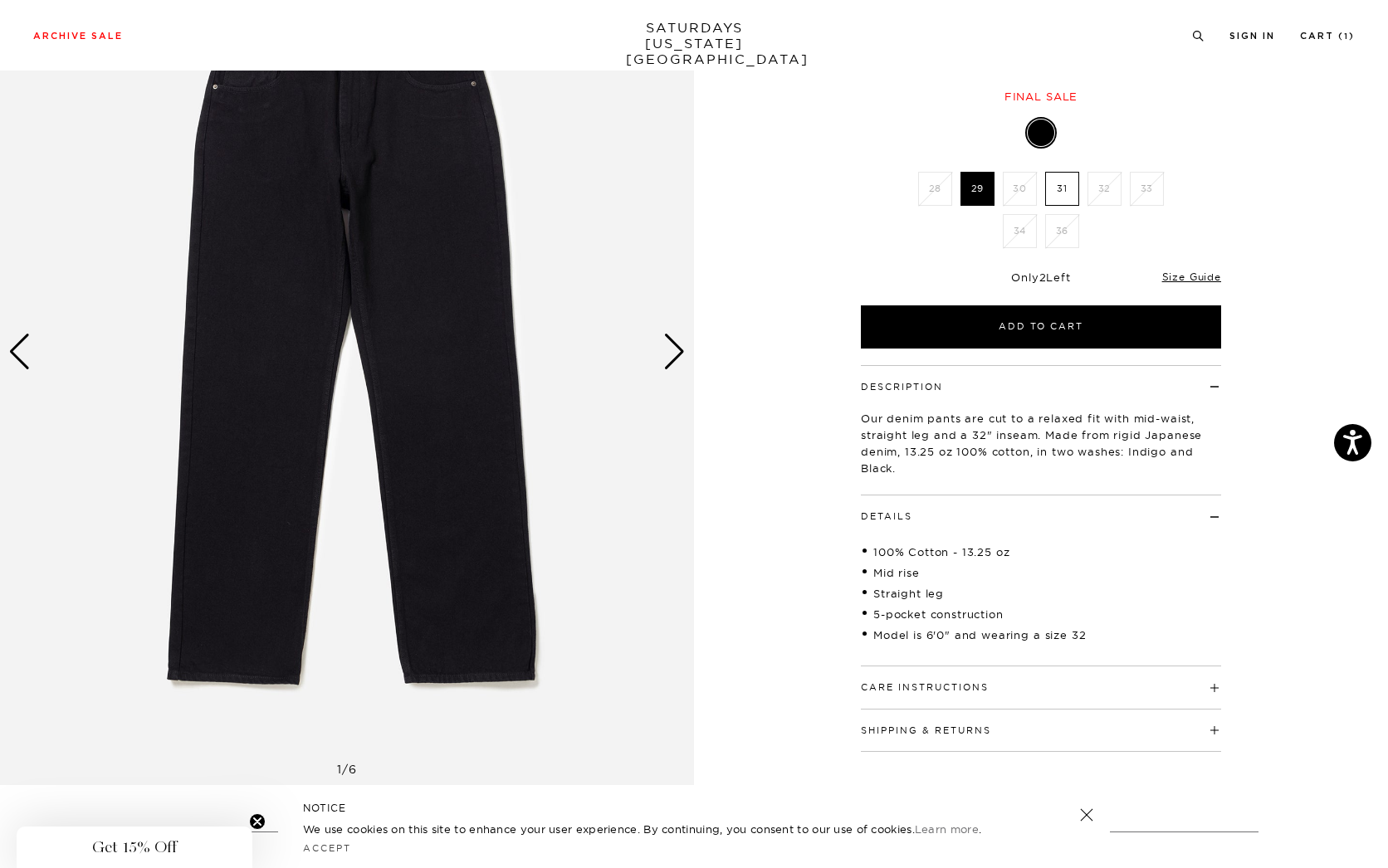
click at [658, 355] on img at bounding box center [347, 352] width 694 height 867
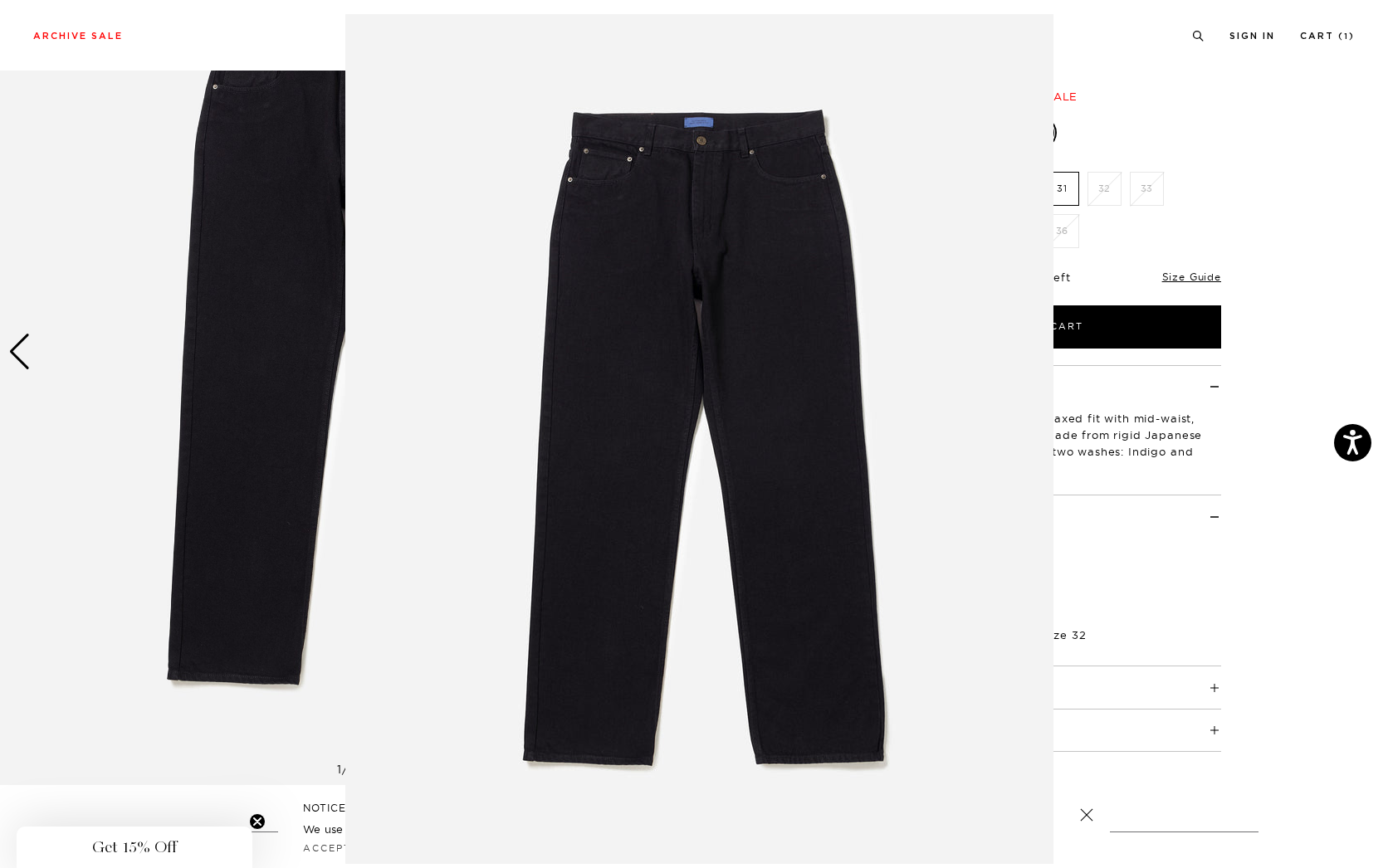
click at [1249, 444] on figure at bounding box center [694, 434] width 1388 height 868
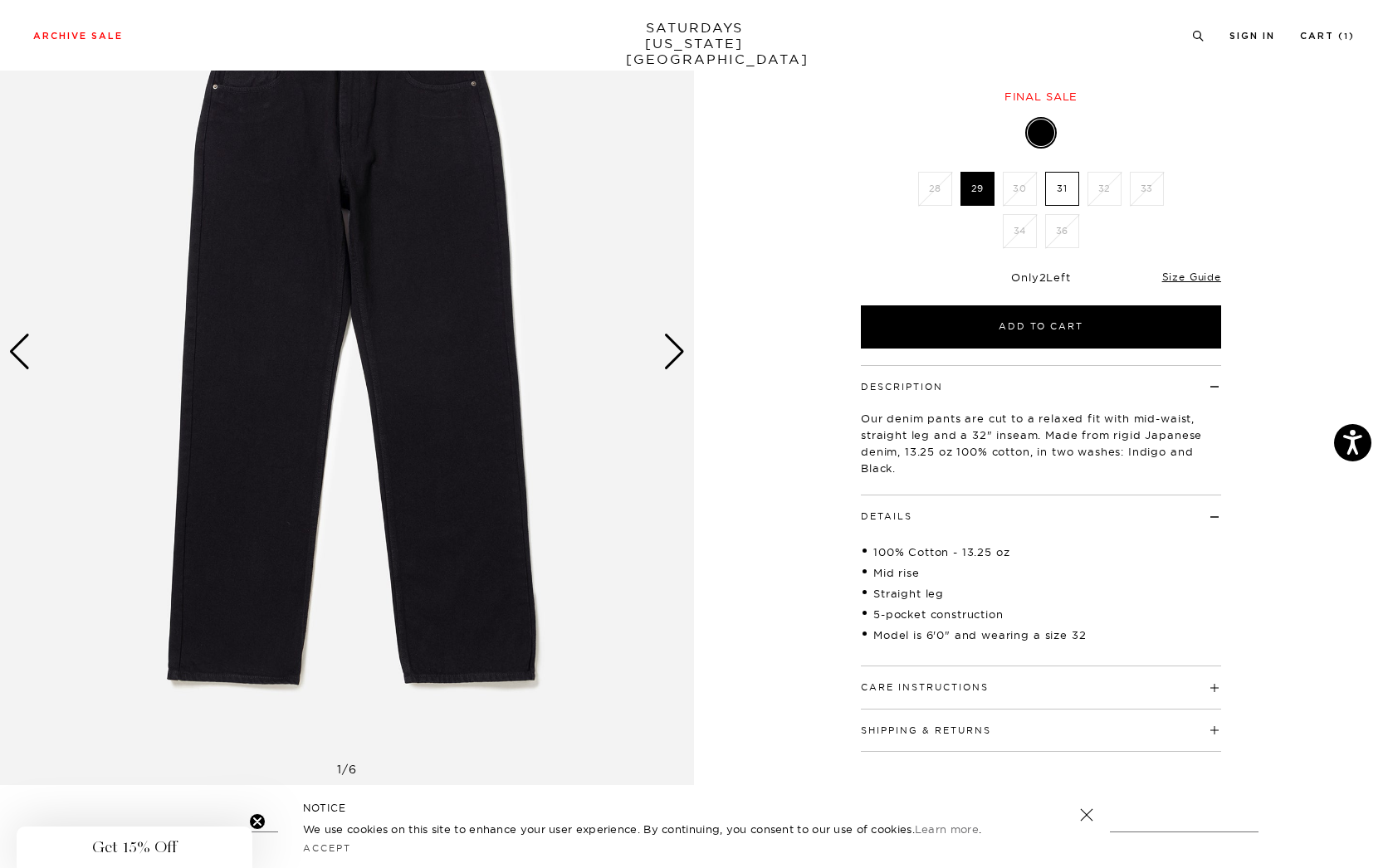
click at [677, 352] on div "Next slide" at bounding box center [674, 351] width 22 height 36
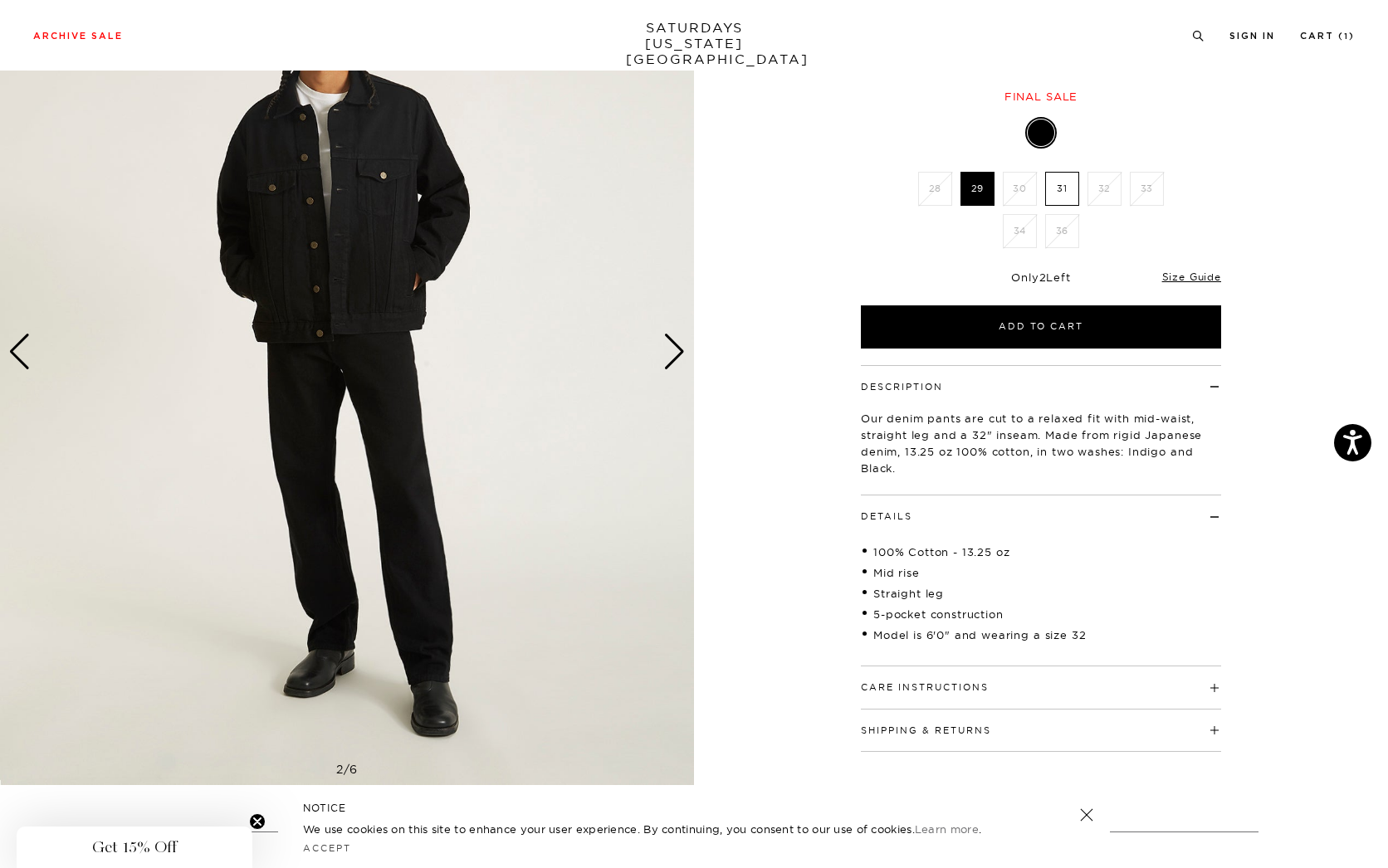
click at [677, 352] on div "Next slide" at bounding box center [674, 351] width 22 height 36
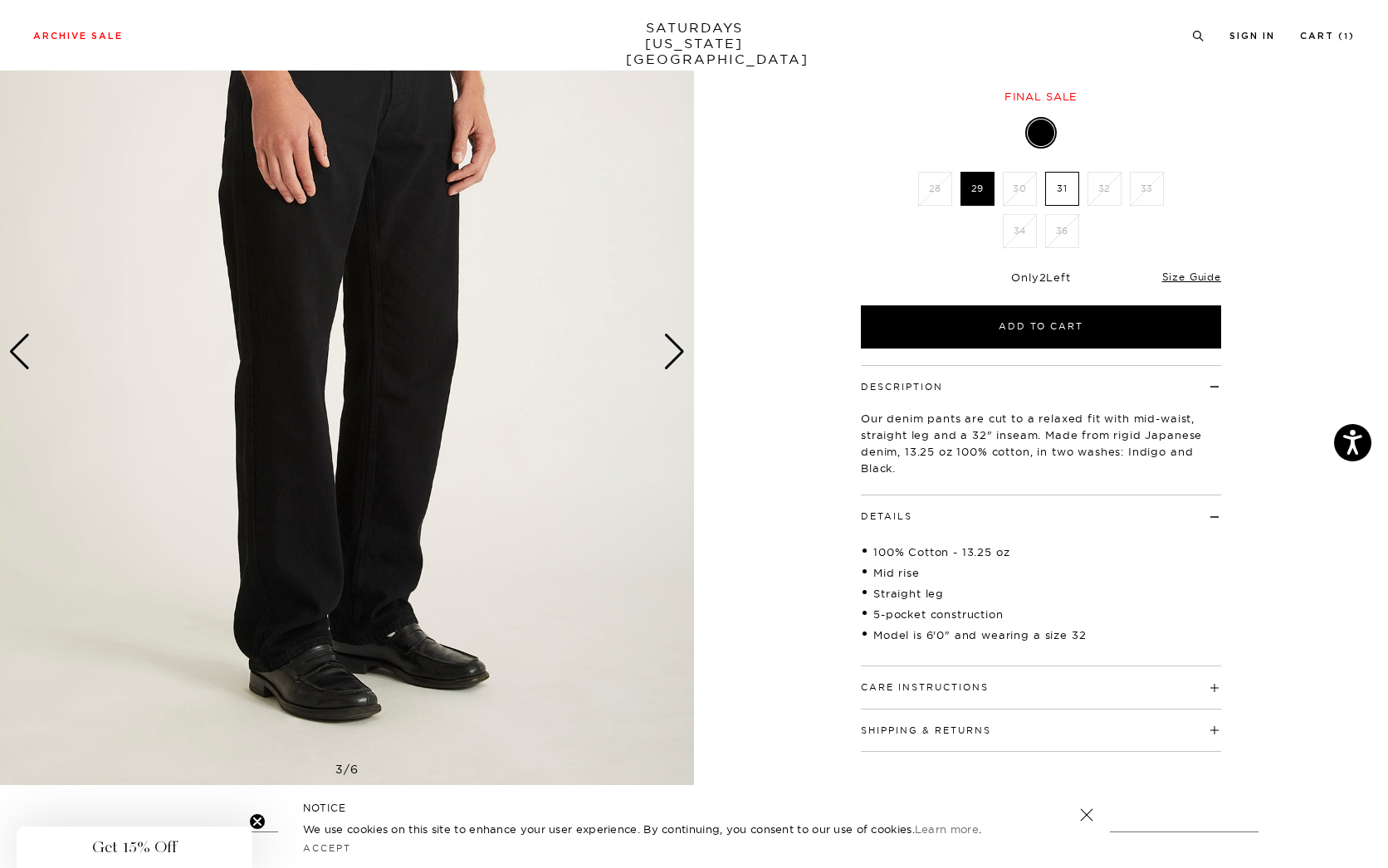
click at [677, 352] on div "Next slide" at bounding box center [674, 351] width 22 height 36
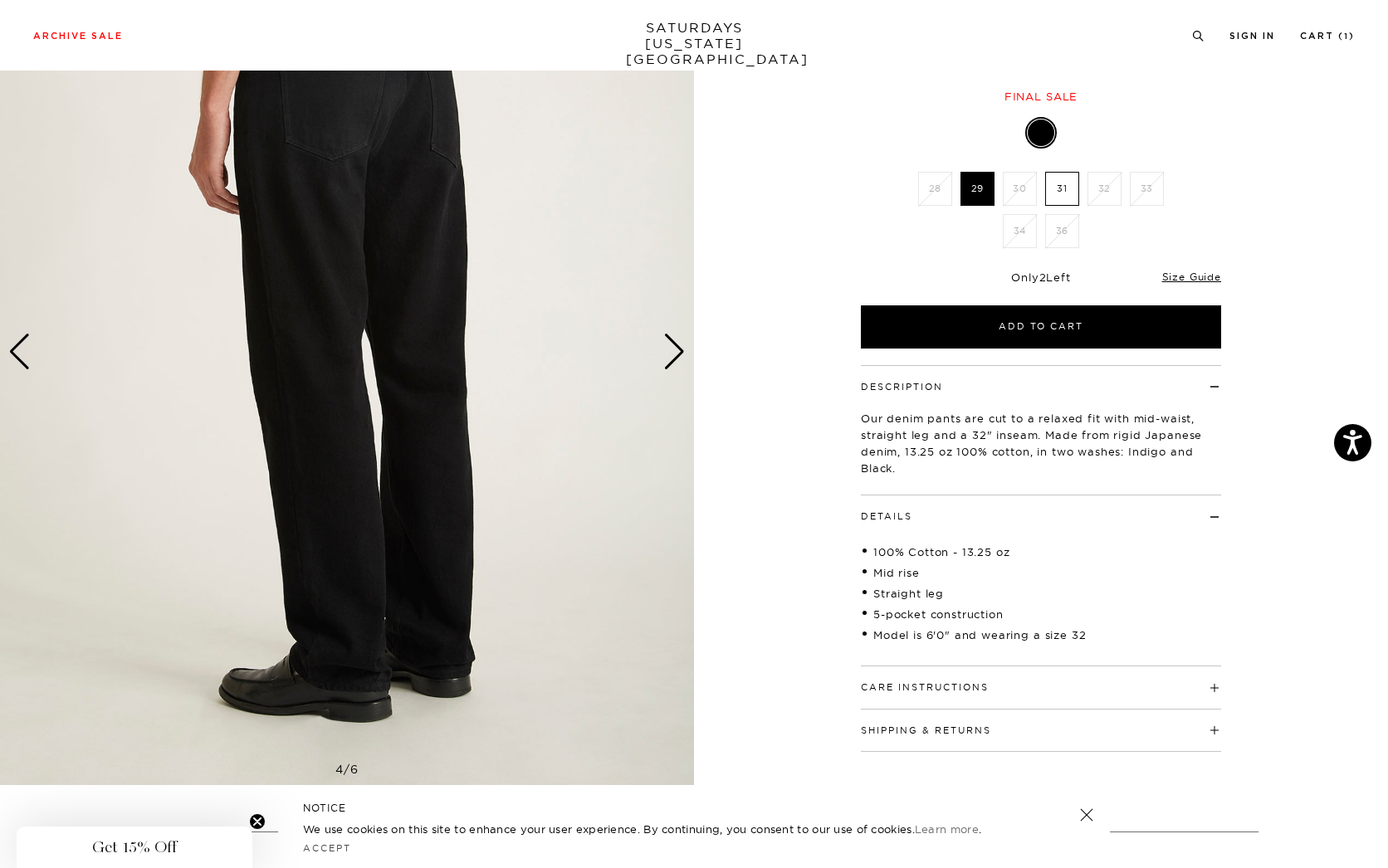
click at [677, 352] on div "Next slide" at bounding box center [674, 351] width 22 height 36
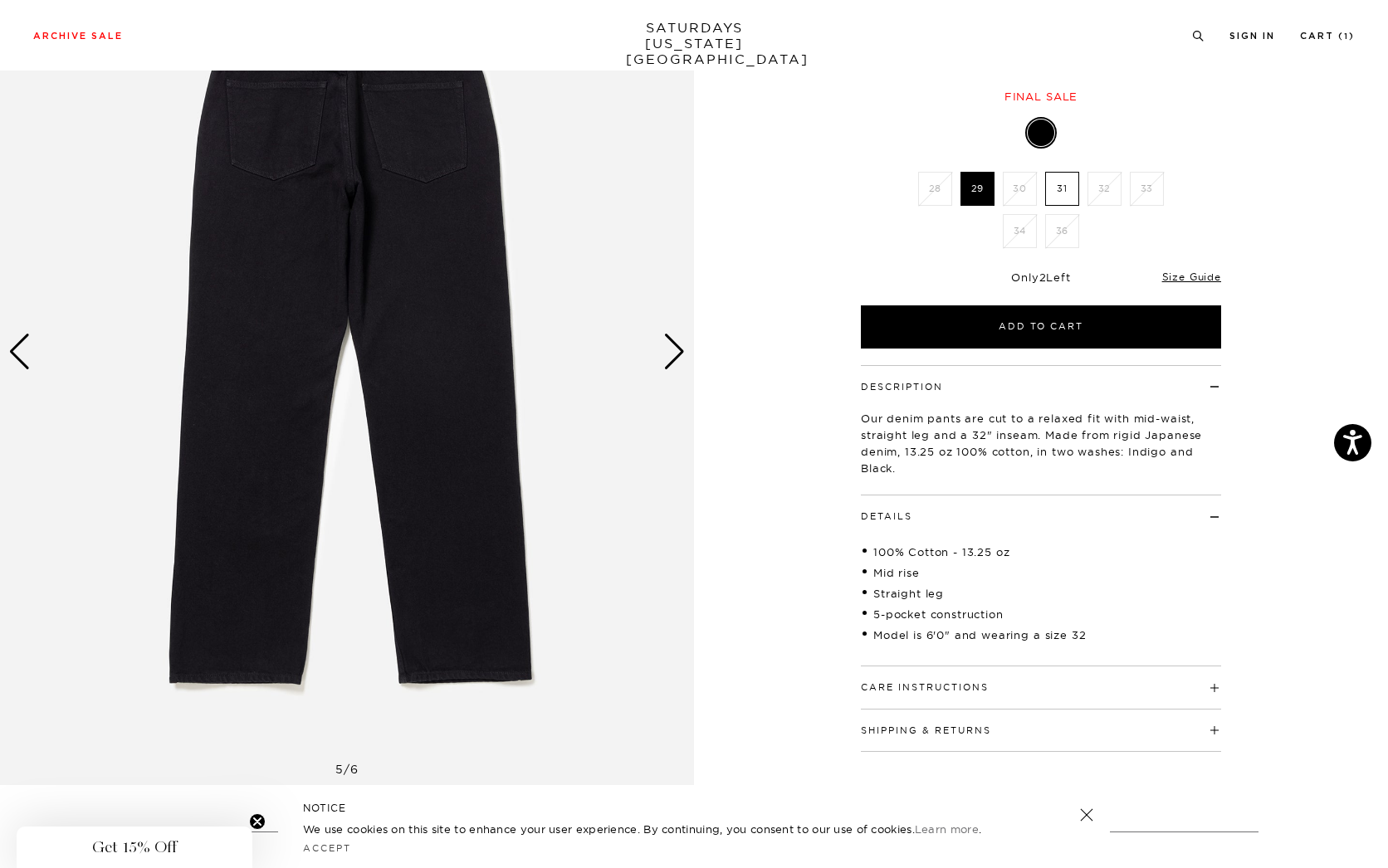
click at [677, 352] on div "Next slide" at bounding box center [674, 351] width 22 height 36
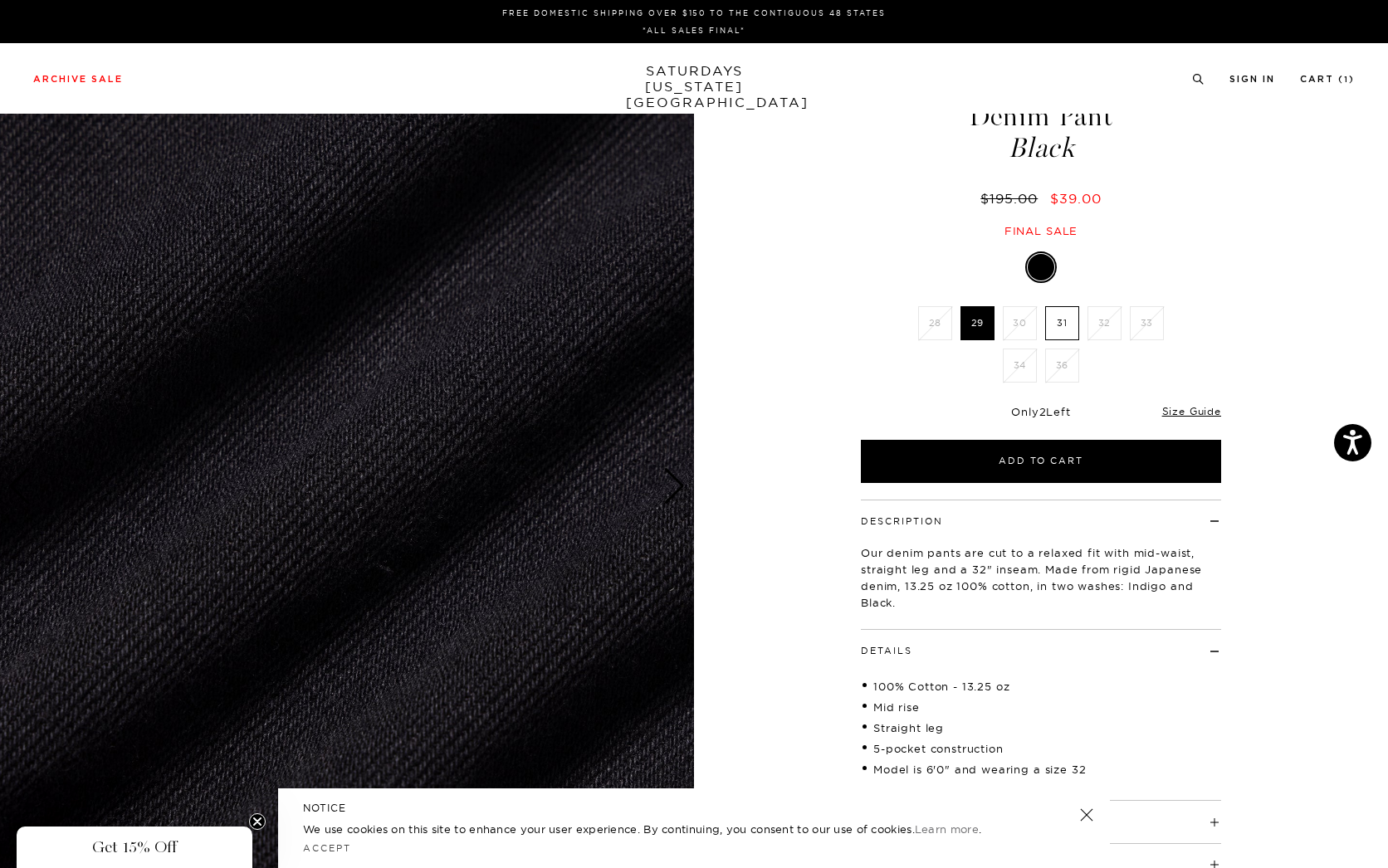
scroll to position [0, 0]
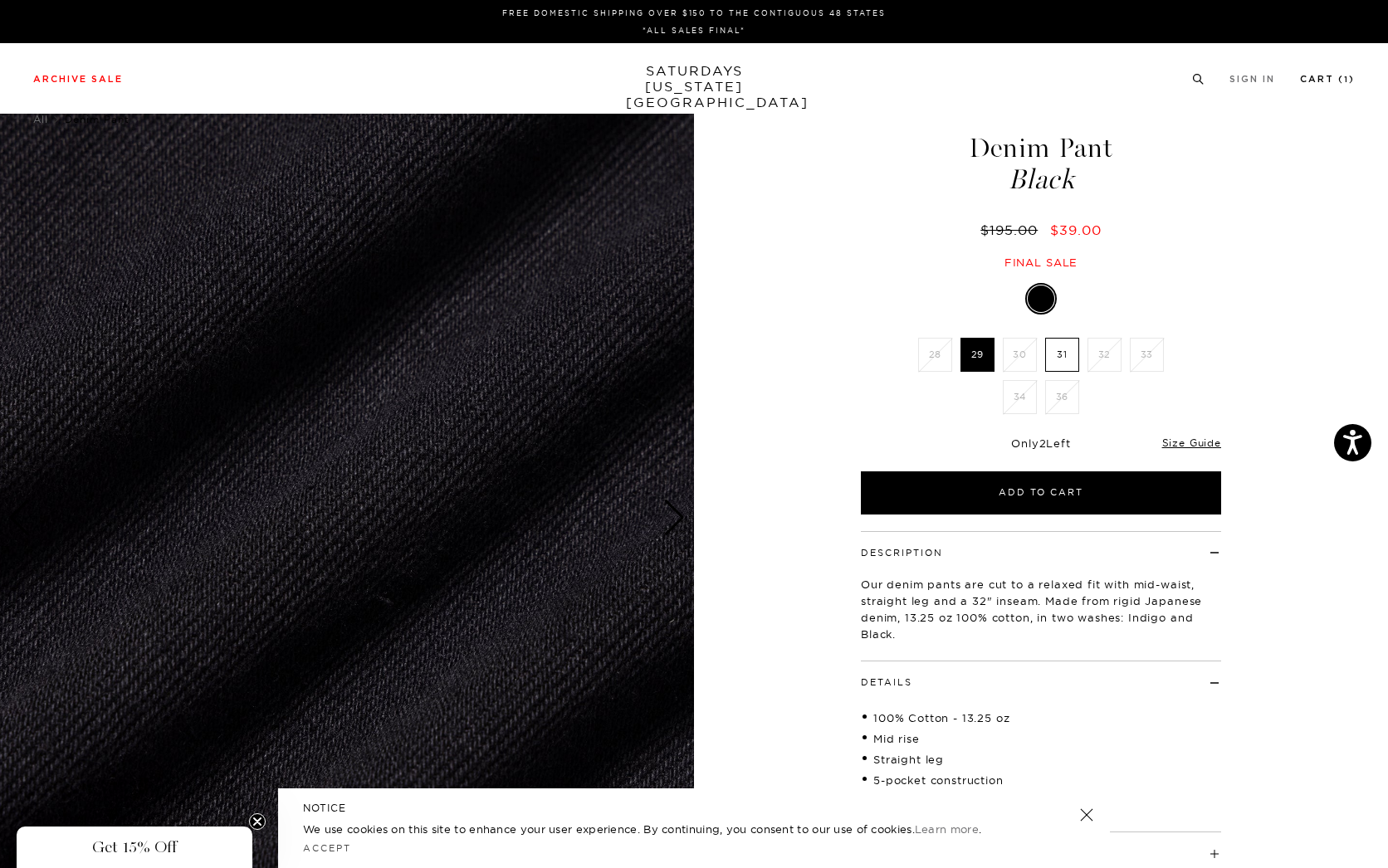
click at [1330, 82] on link "Cart ( 1 )" at bounding box center [1327, 79] width 55 height 9
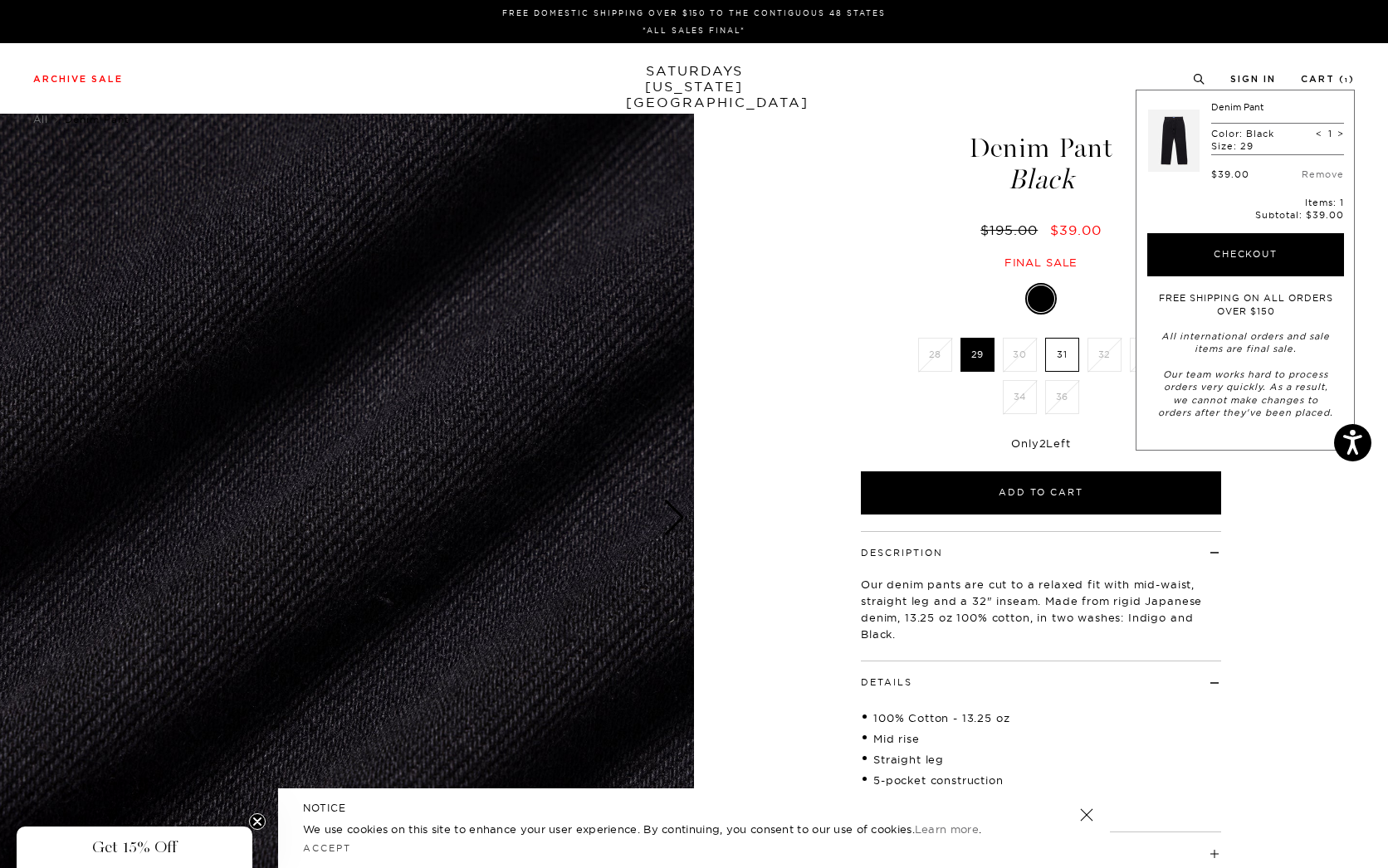
click at [79, 66] on div "Archive Sale Men's Tees Shirts Shorts Swim Knitwear Pants Sweats Women's" at bounding box center [694, 78] width 1388 height 70
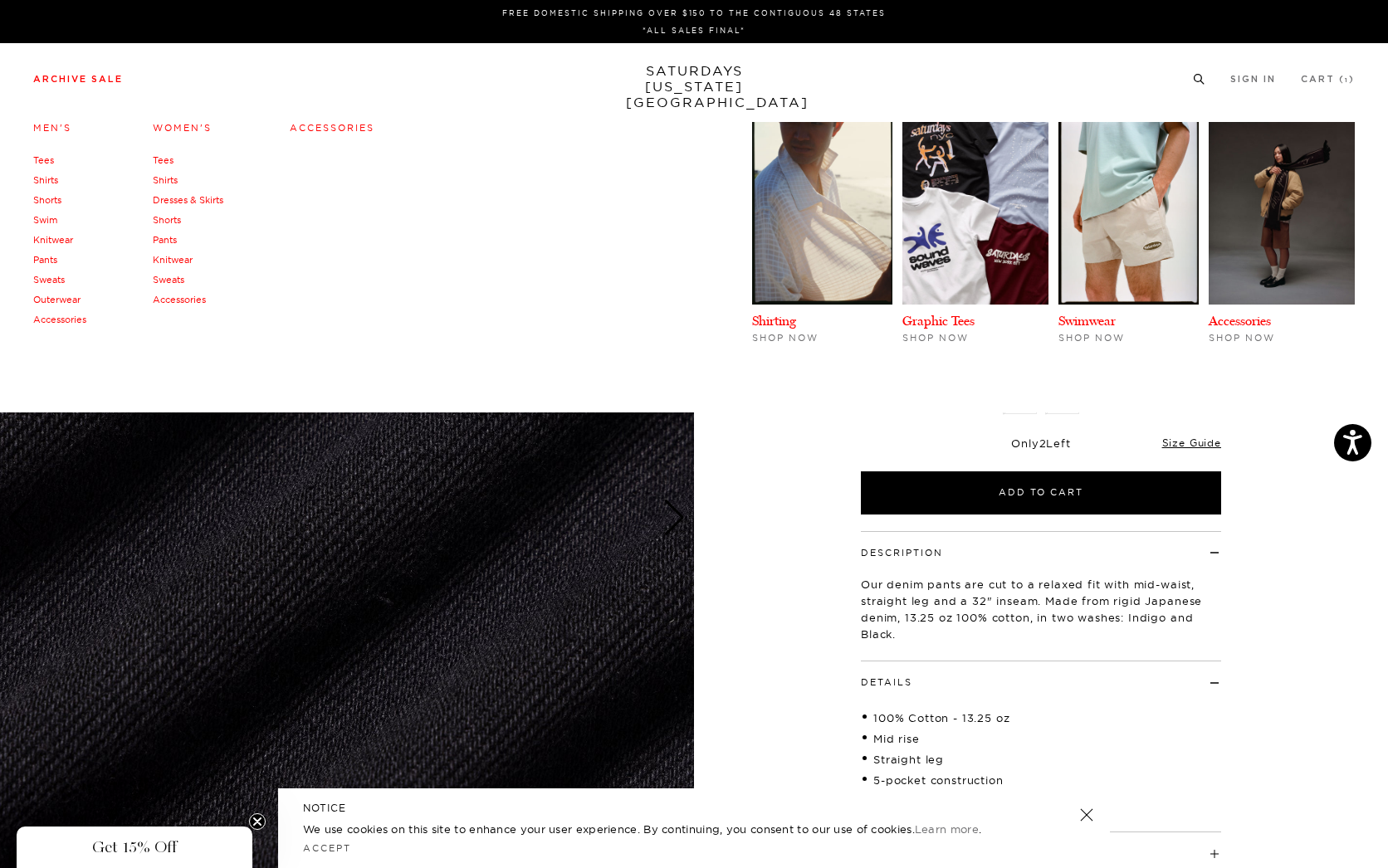
click at [75, 76] on link "Archive Sale" at bounding box center [78, 79] width 90 height 9
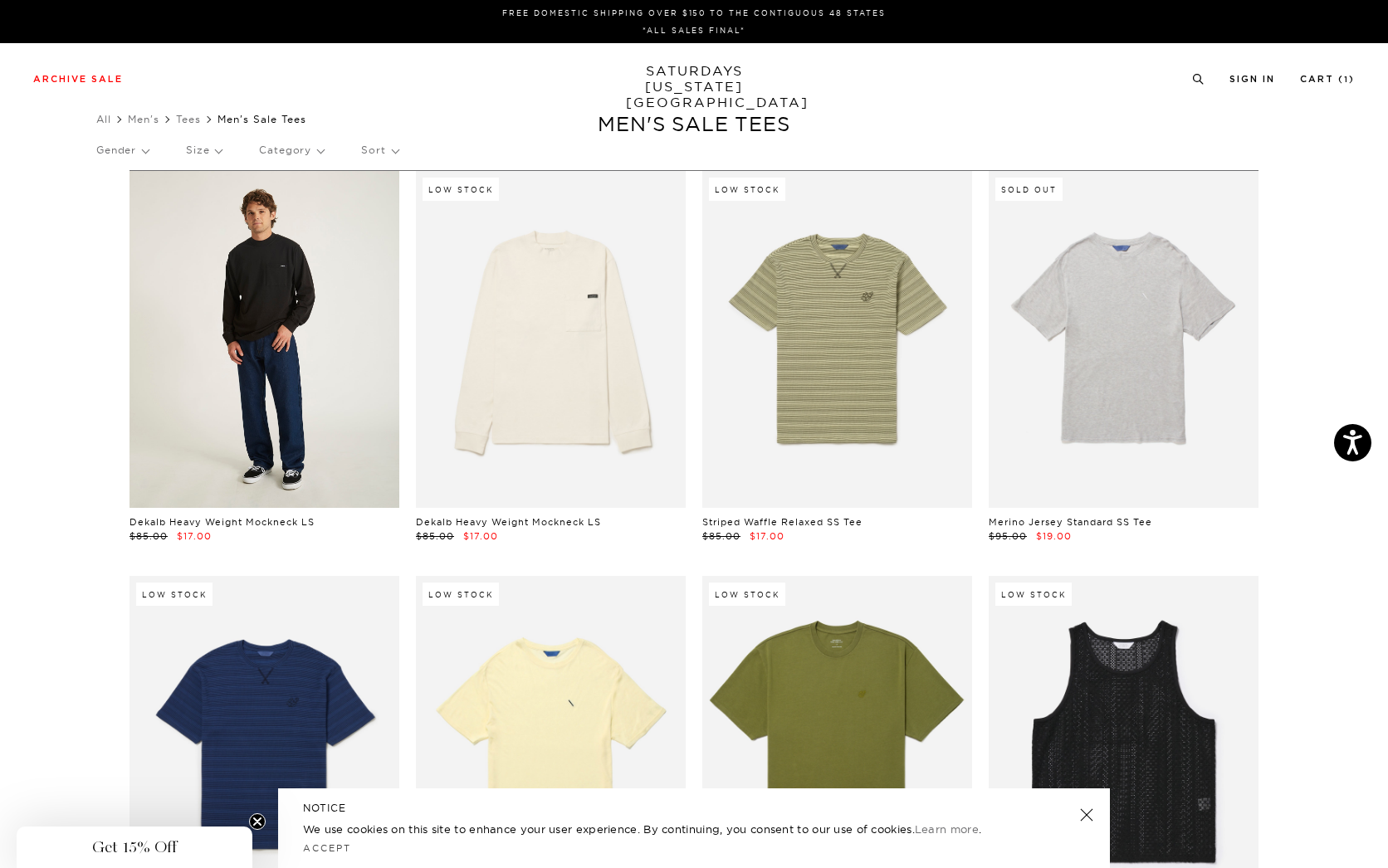
click at [259, 447] on link at bounding box center [264, 339] width 270 height 337
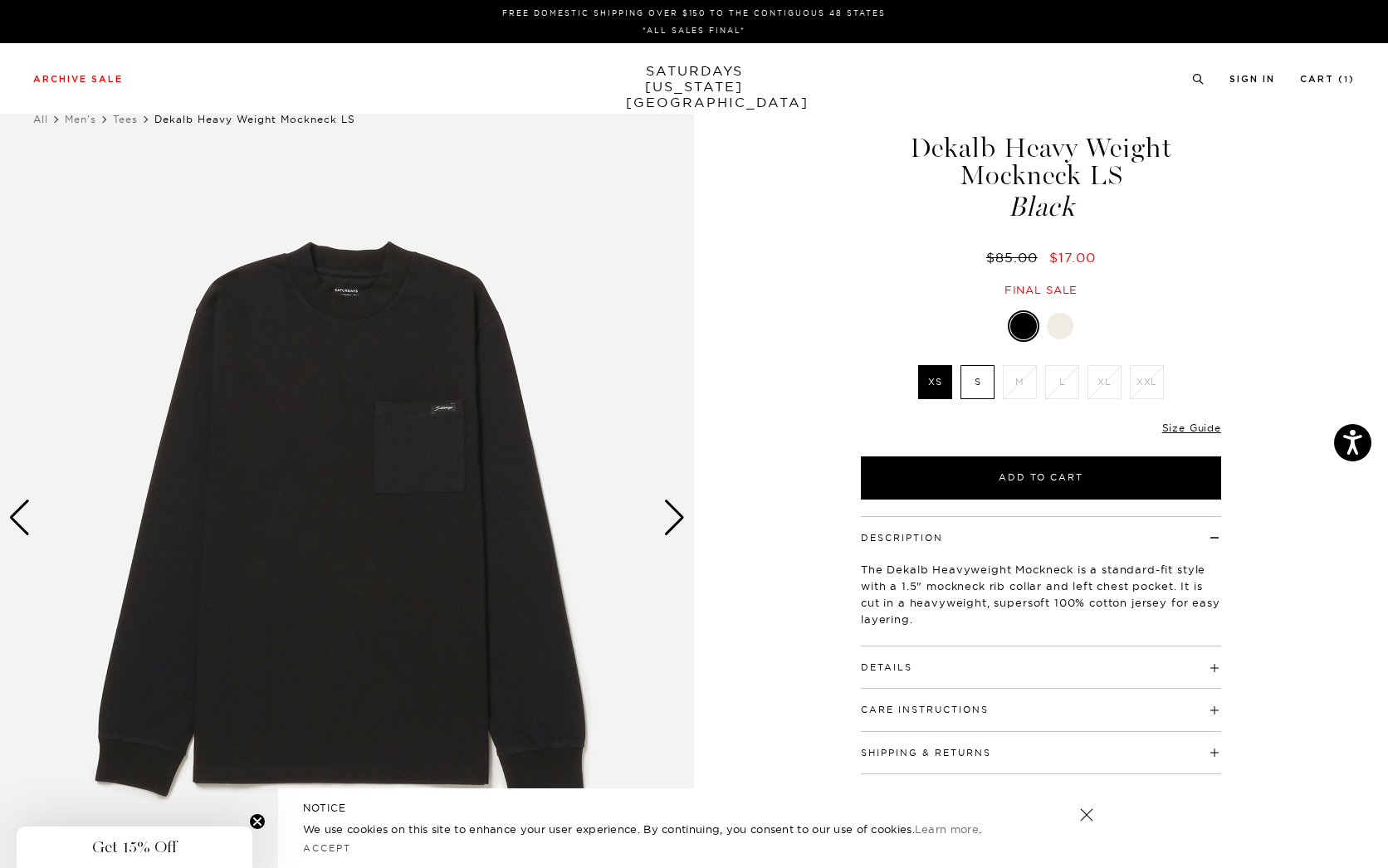
click at [684, 513] on div "Next slide" at bounding box center [674, 517] width 22 height 36
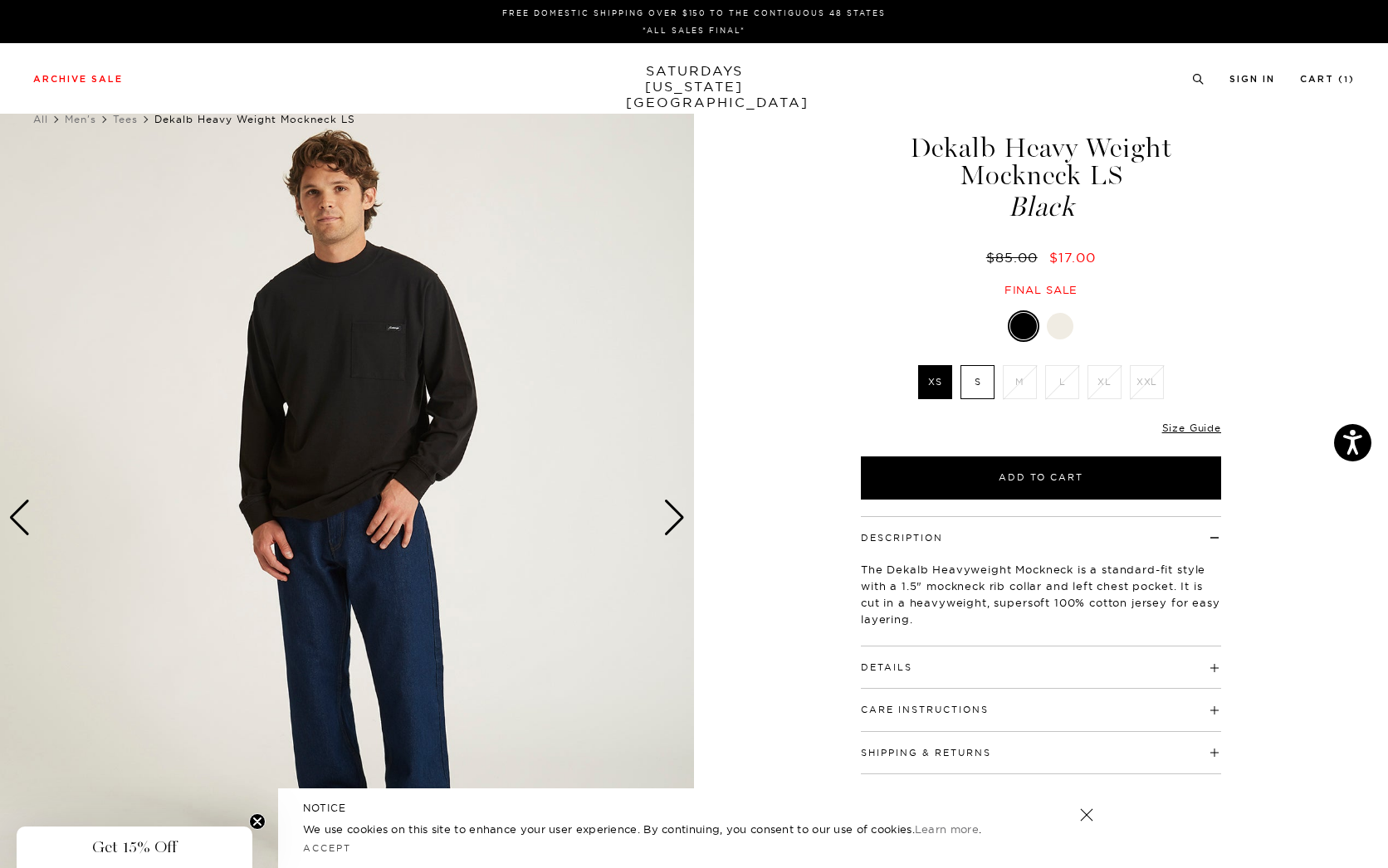
click at [684, 513] on div "Next slide" at bounding box center [674, 517] width 22 height 36
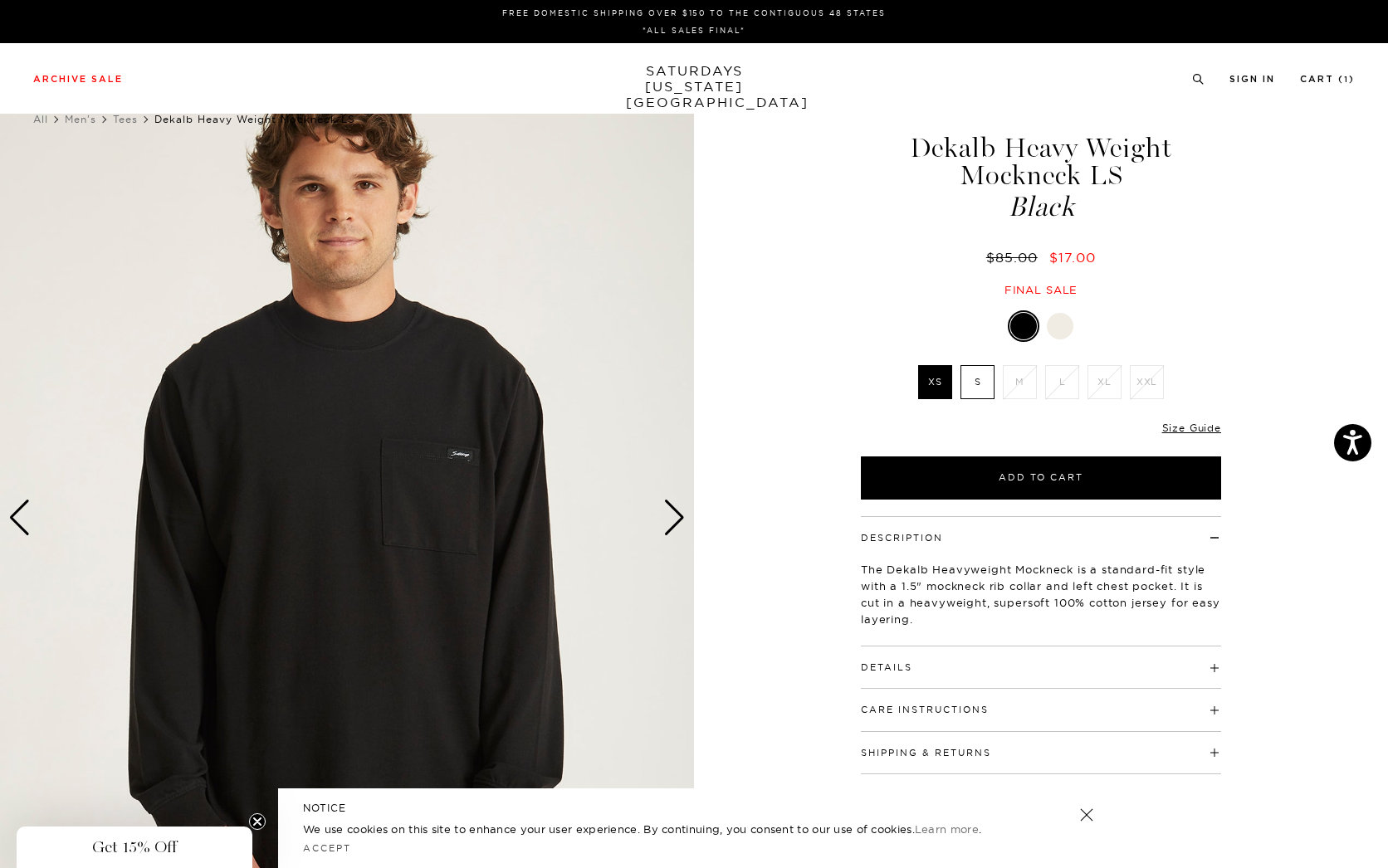
click at [1053, 323] on div at bounding box center [1060, 325] width 26 height 26
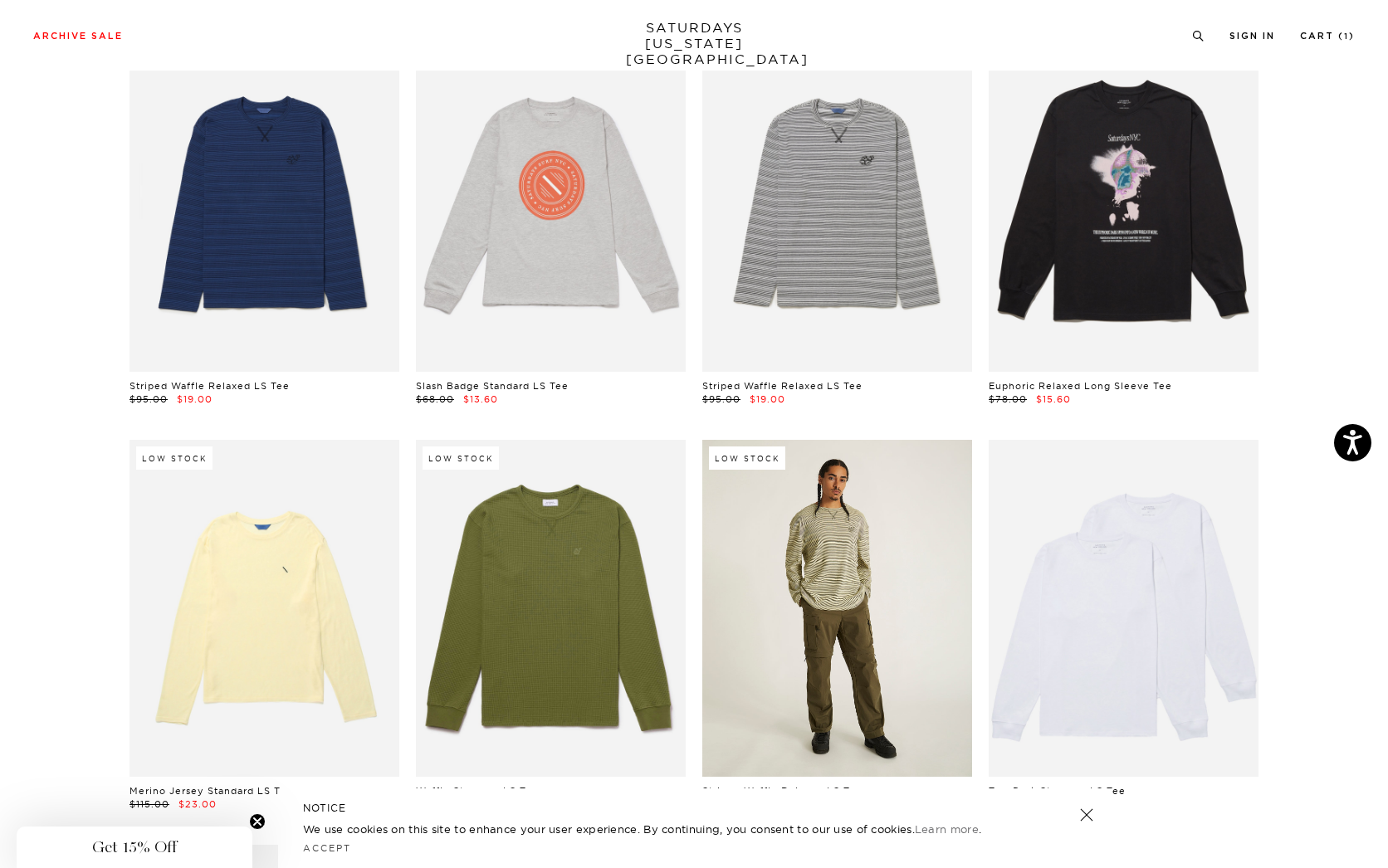
scroll to position [2157, 0]
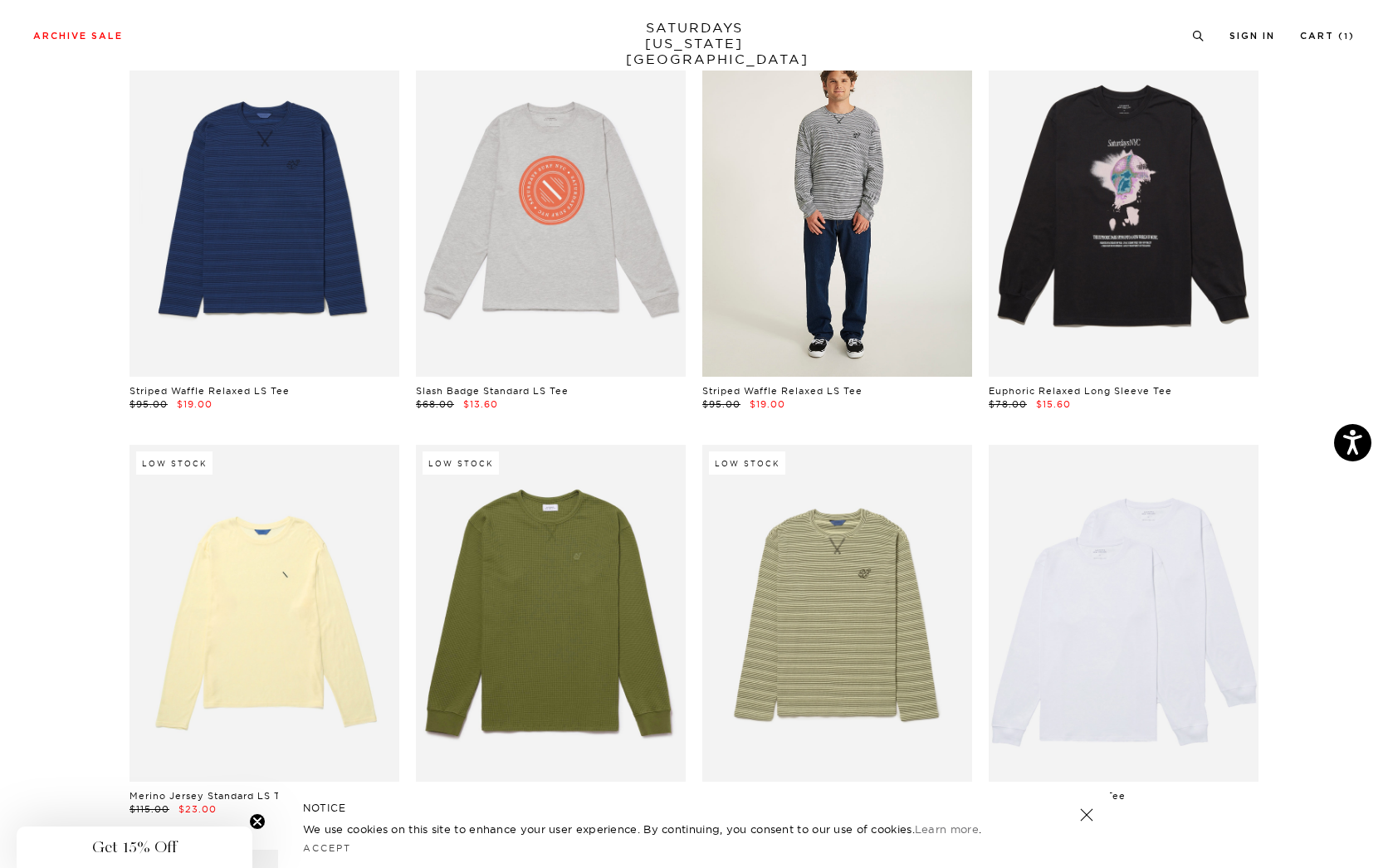
click at [824, 293] on link at bounding box center [836, 208] width 270 height 337
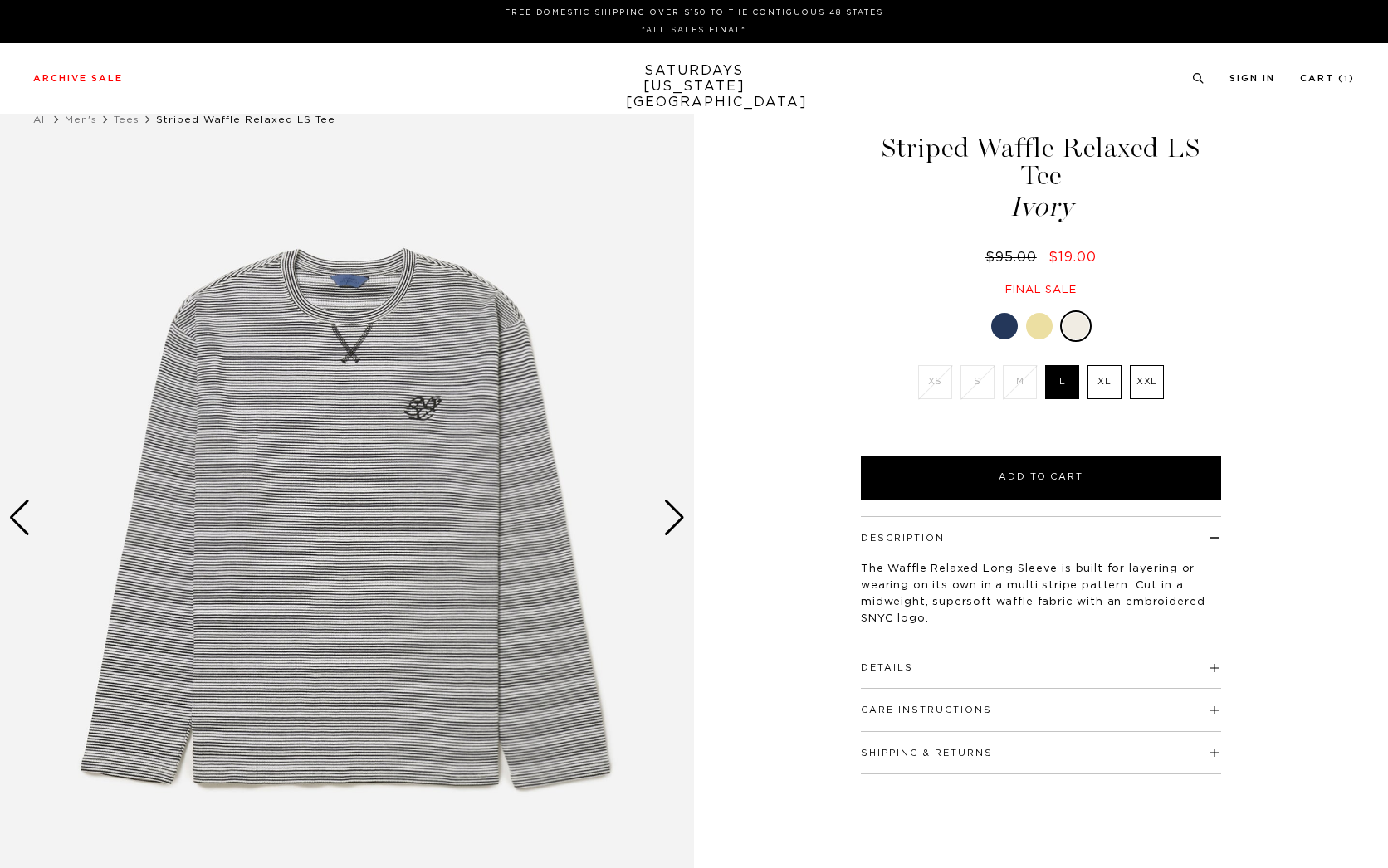
click at [1040, 313] on div at bounding box center [1038, 325] width 26 height 26
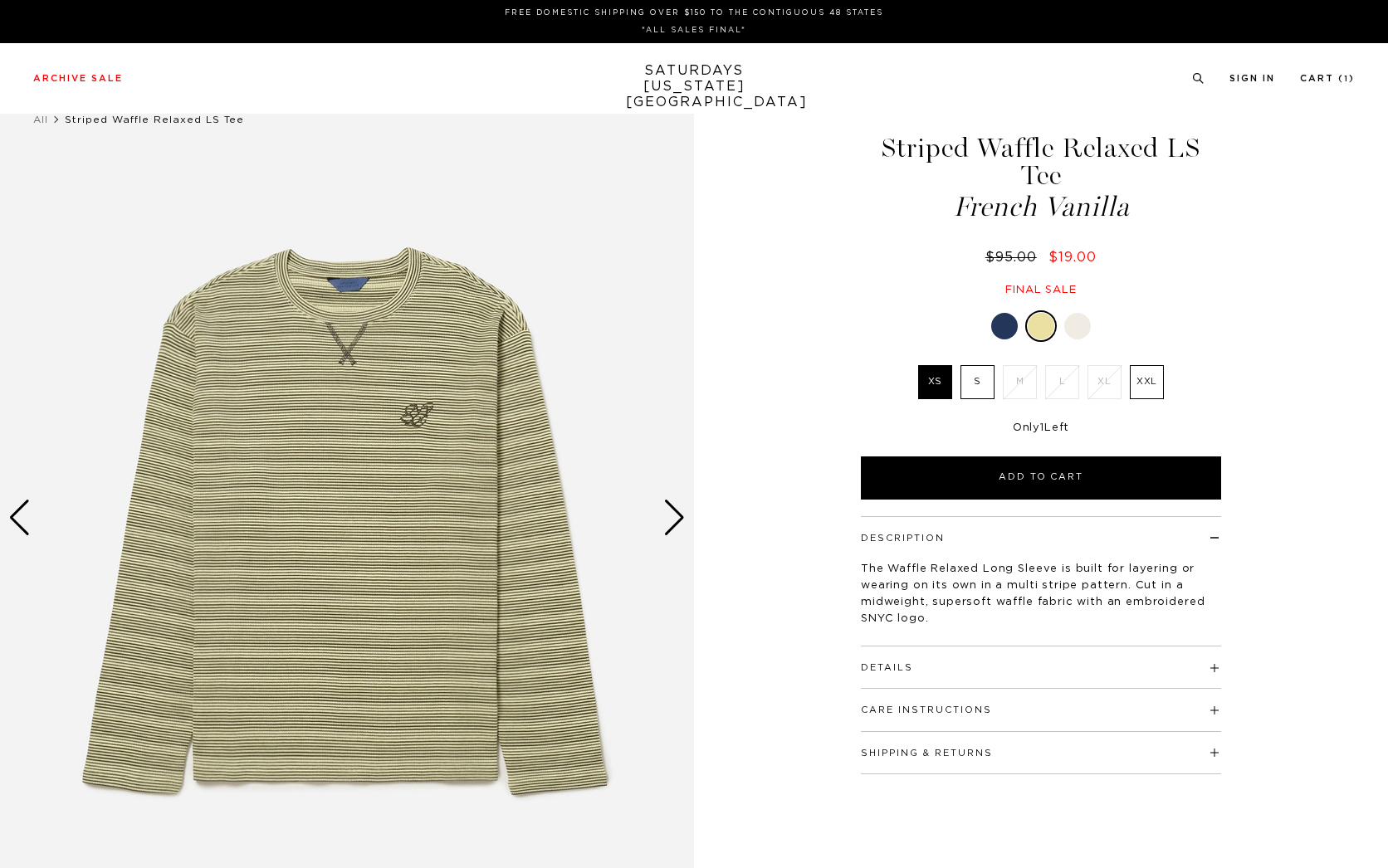
click at [1009, 313] on div at bounding box center [1004, 325] width 26 height 26
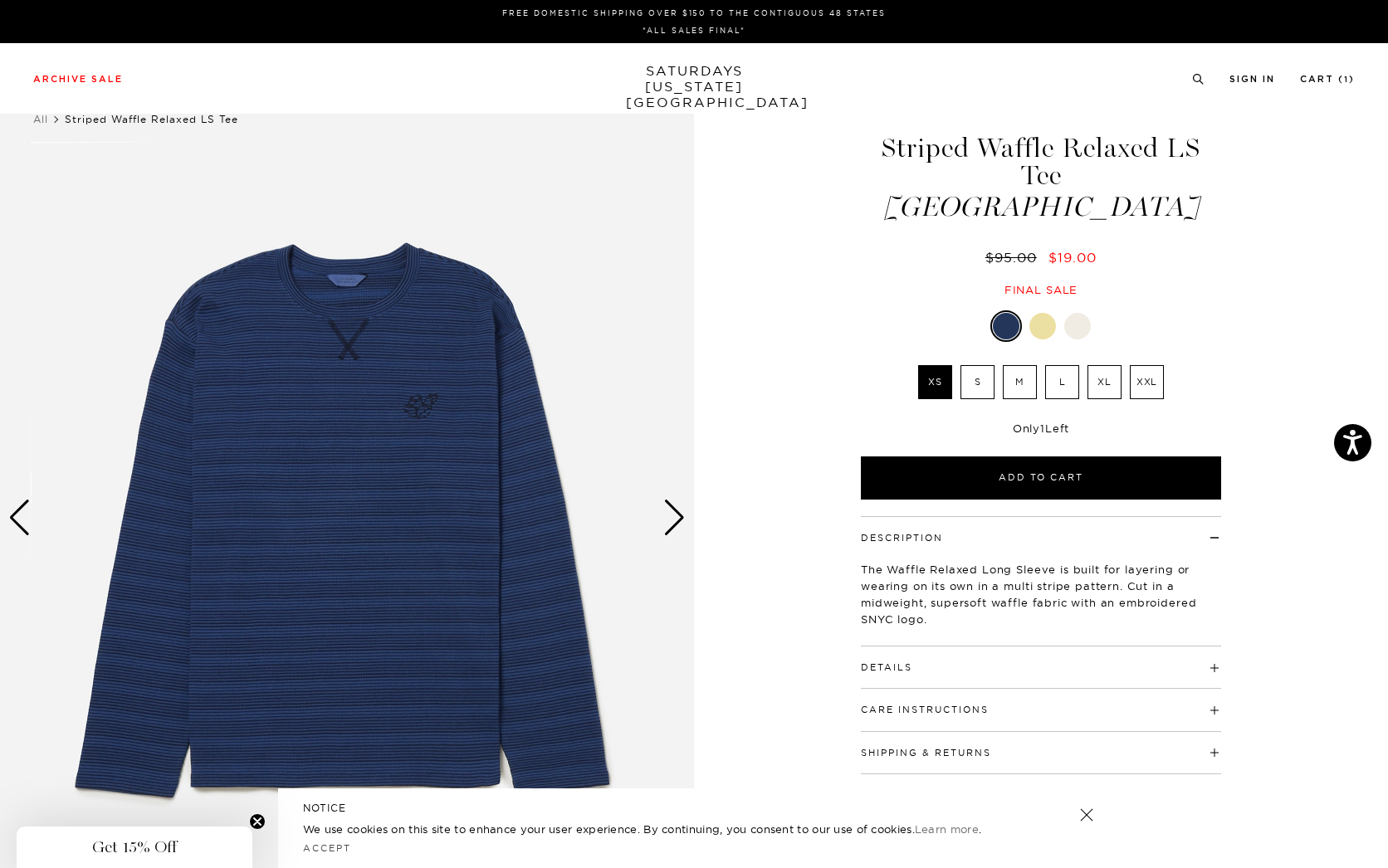
click at [669, 517] on div "Next slide" at bounding box center [674, 517] width 22 height 36
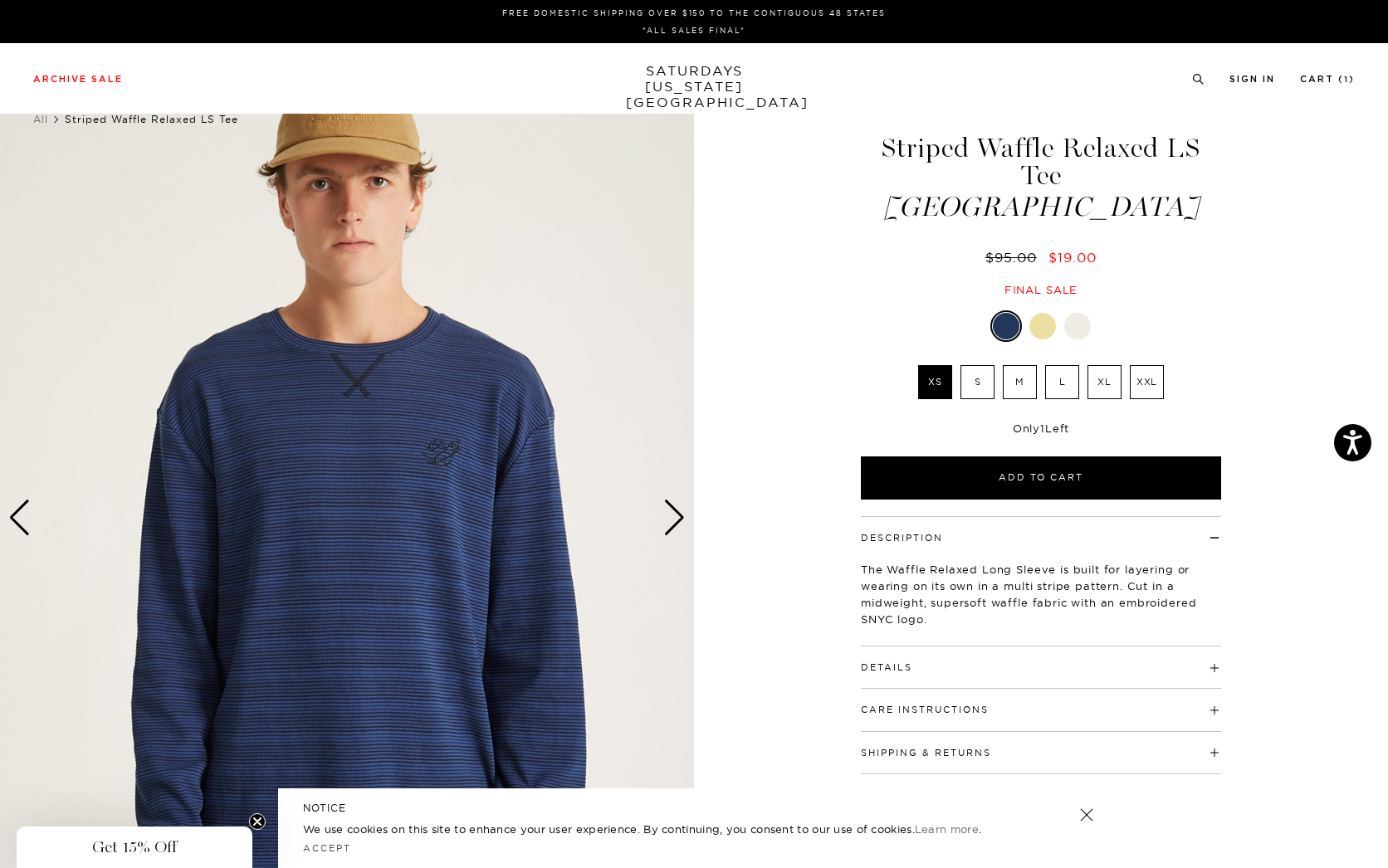
click at [669, 517] on div "Next slide" at bounding box center [674, 517] width 22 height 36
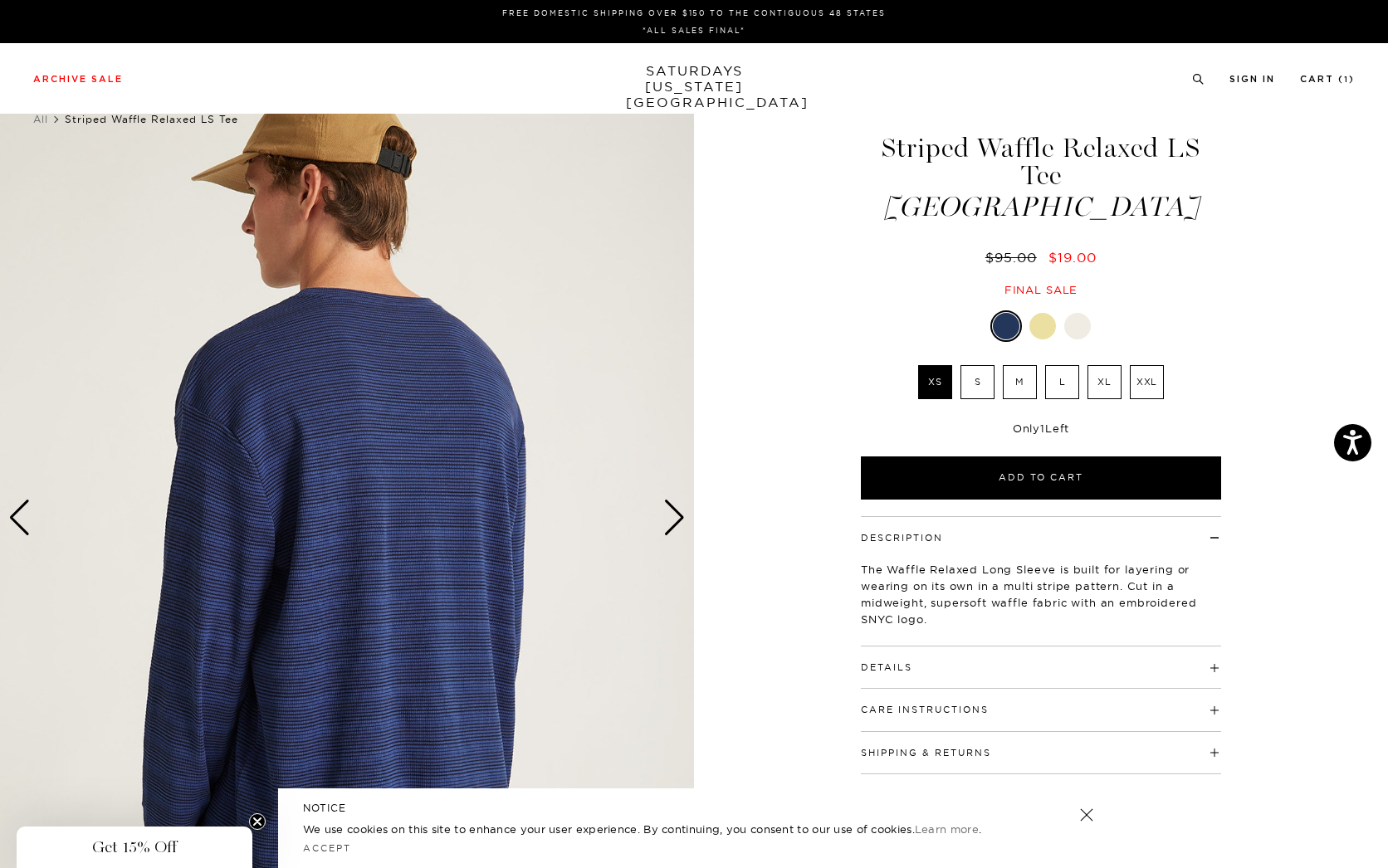
click at [669, 517] on div "Next slide" at bounding box center [674, 517] width 22 height 36
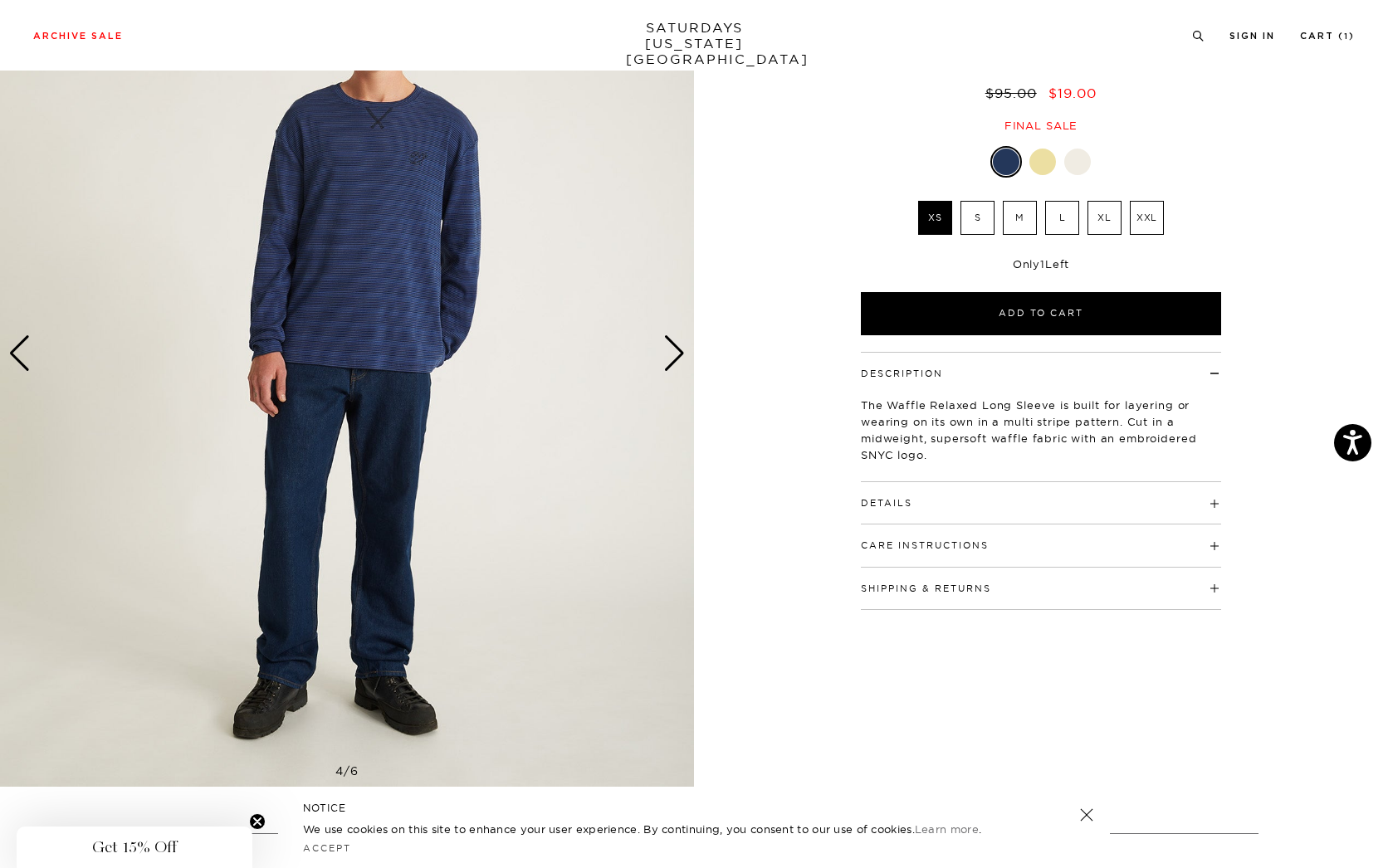
scroll to position [166, 0]
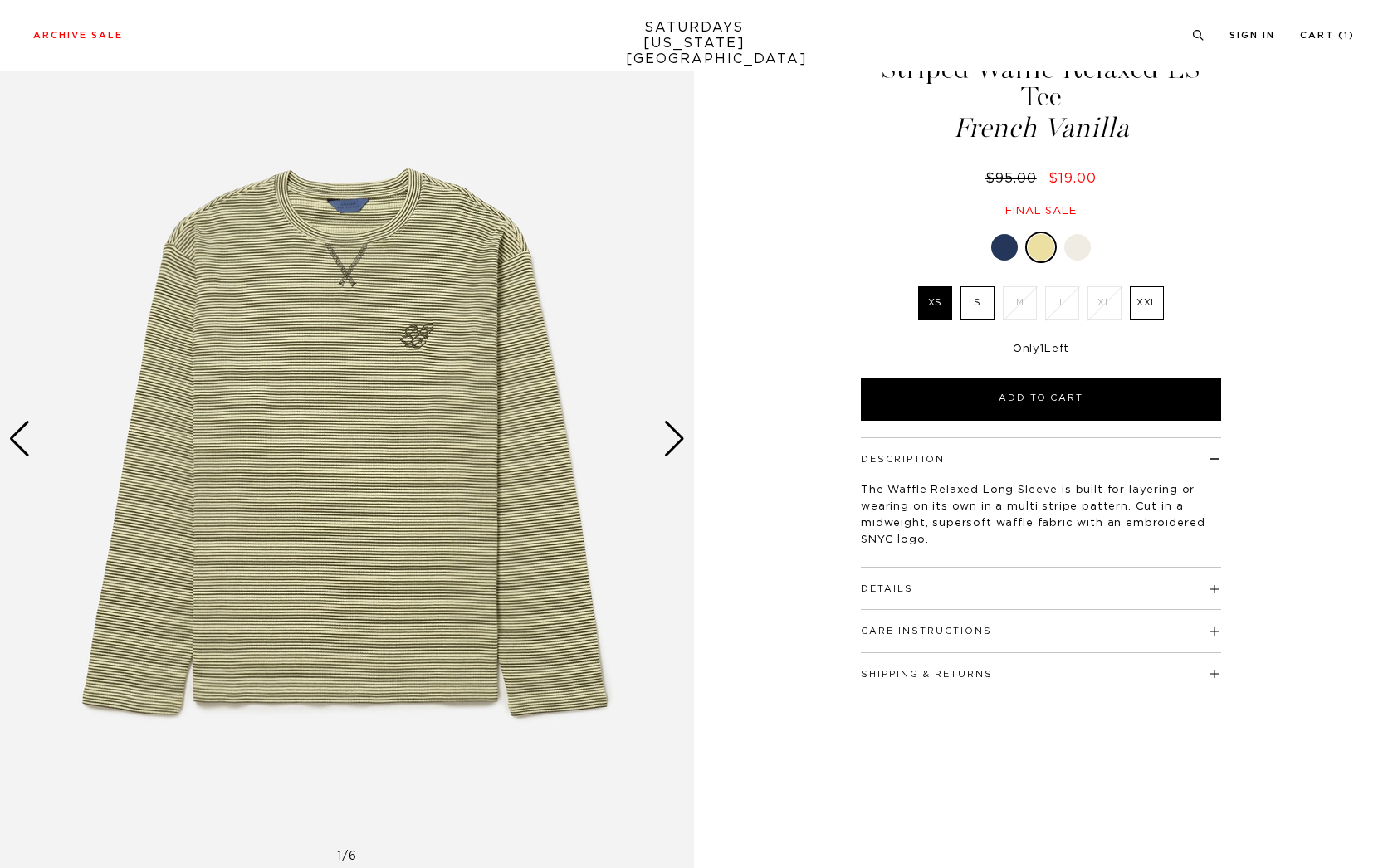
scroll to position [332, 0]
